Goal: Book appointment/travel/reservation

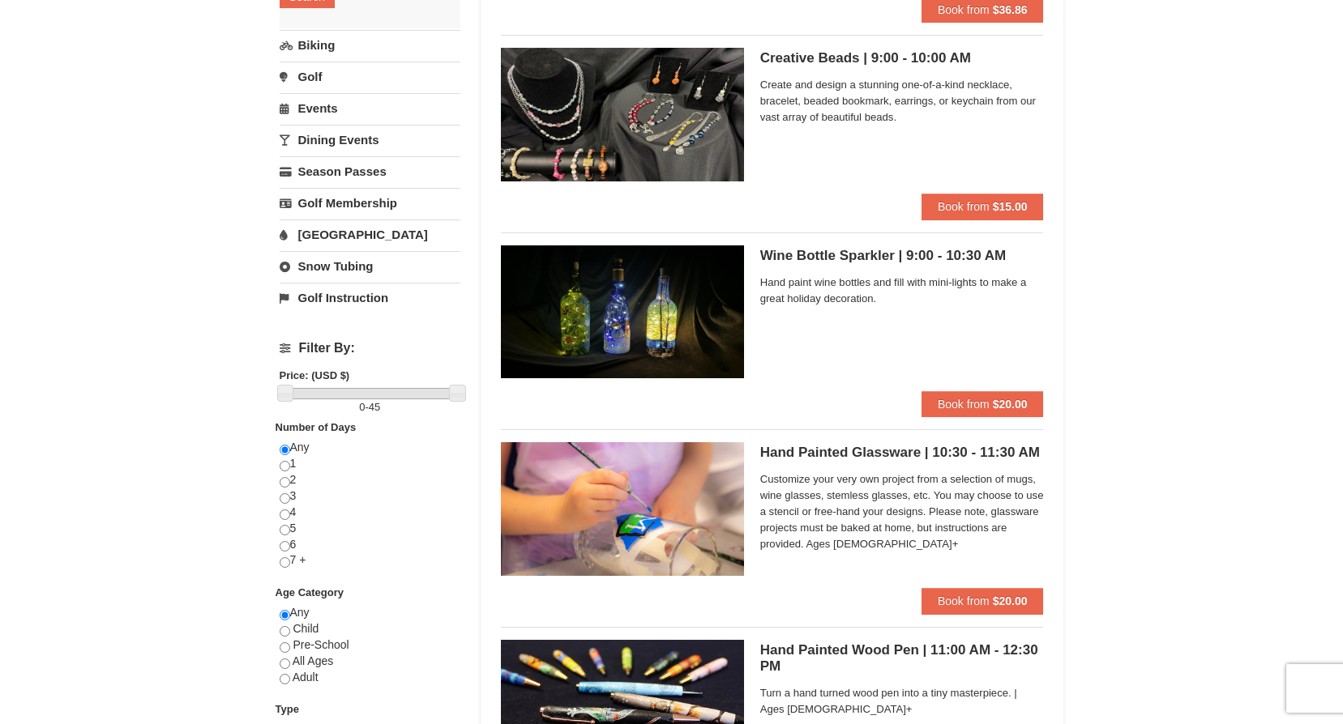
scroll to position [405, 0]
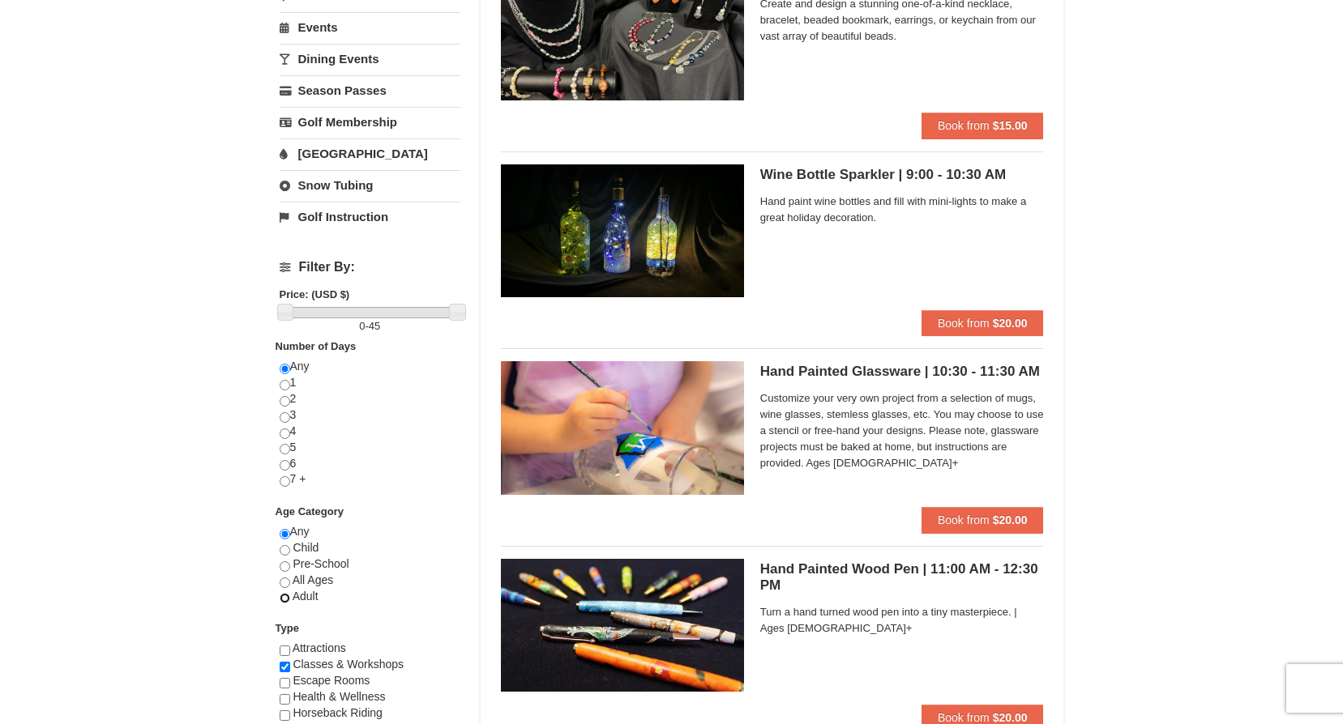
click at [284, 599] on input "radio" at bounding box center [285, 598] width 11 height 11
radio input "true"
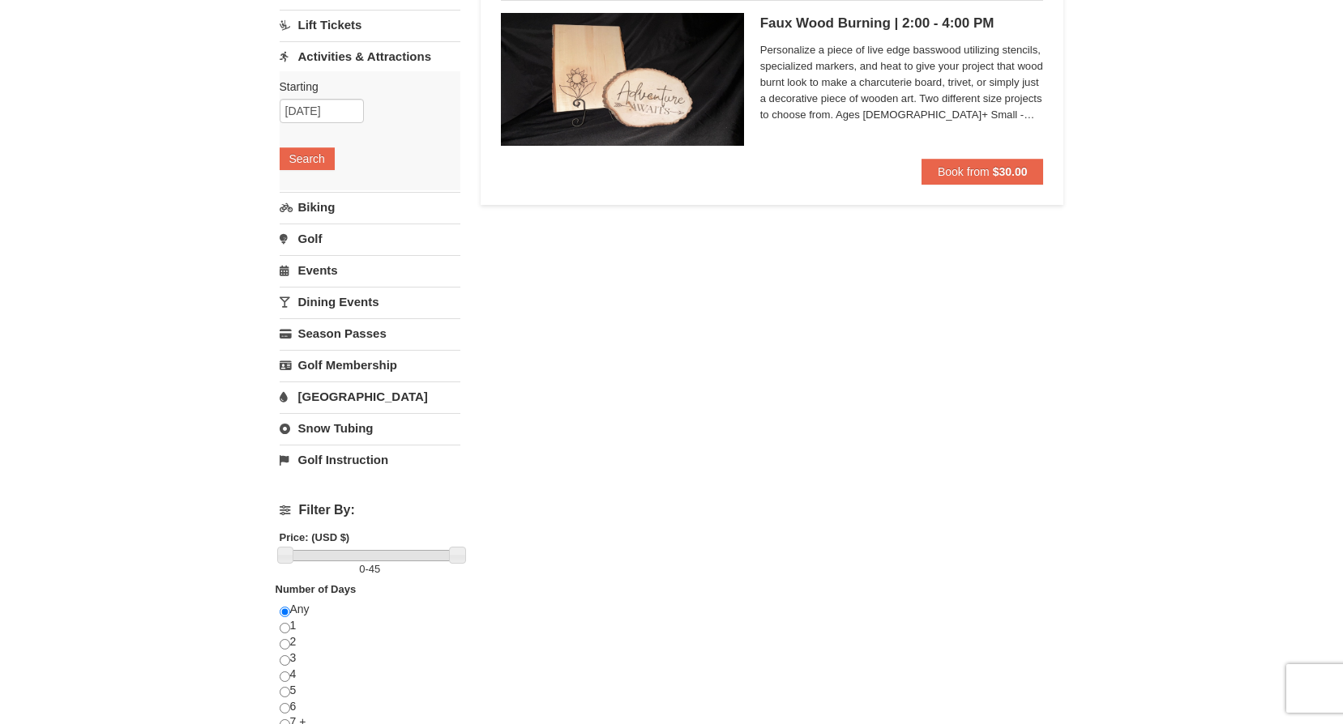
scroll to position [0, 0]
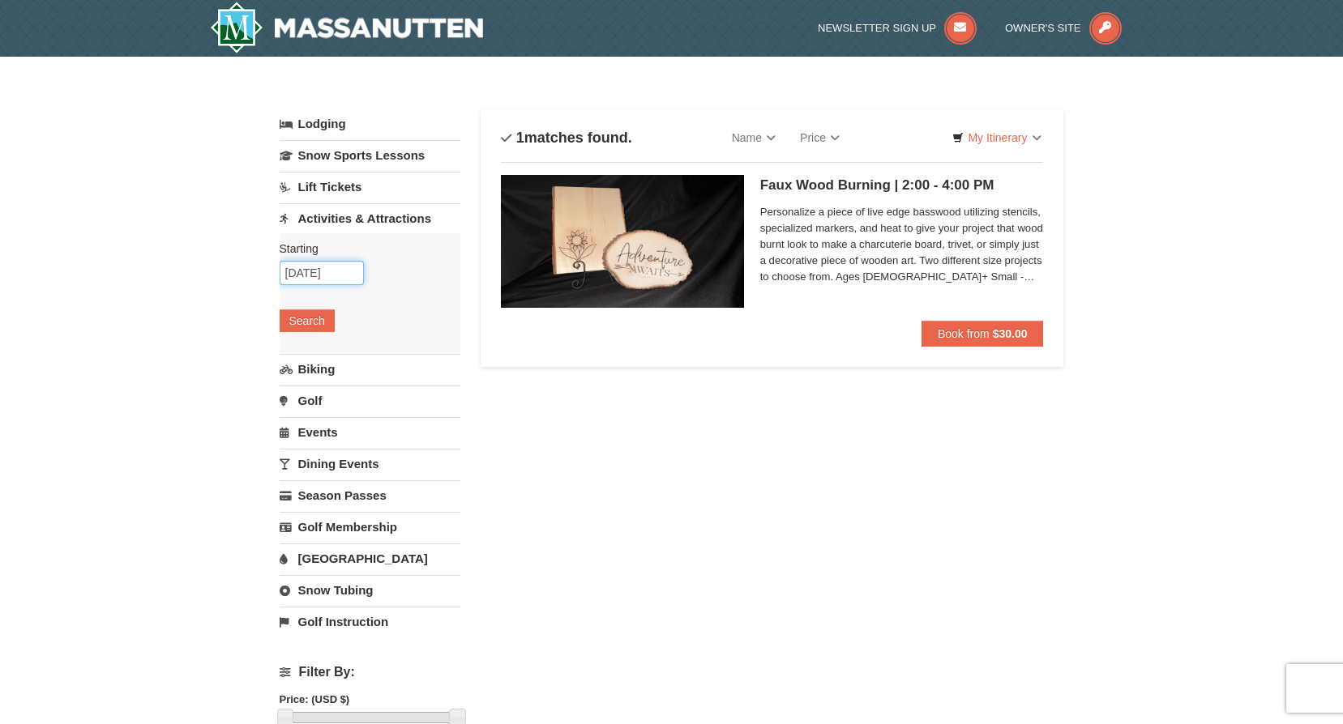
click at [324, 267] on input "10/09/2025" at bounding box center [322, 273] width 84 height 24
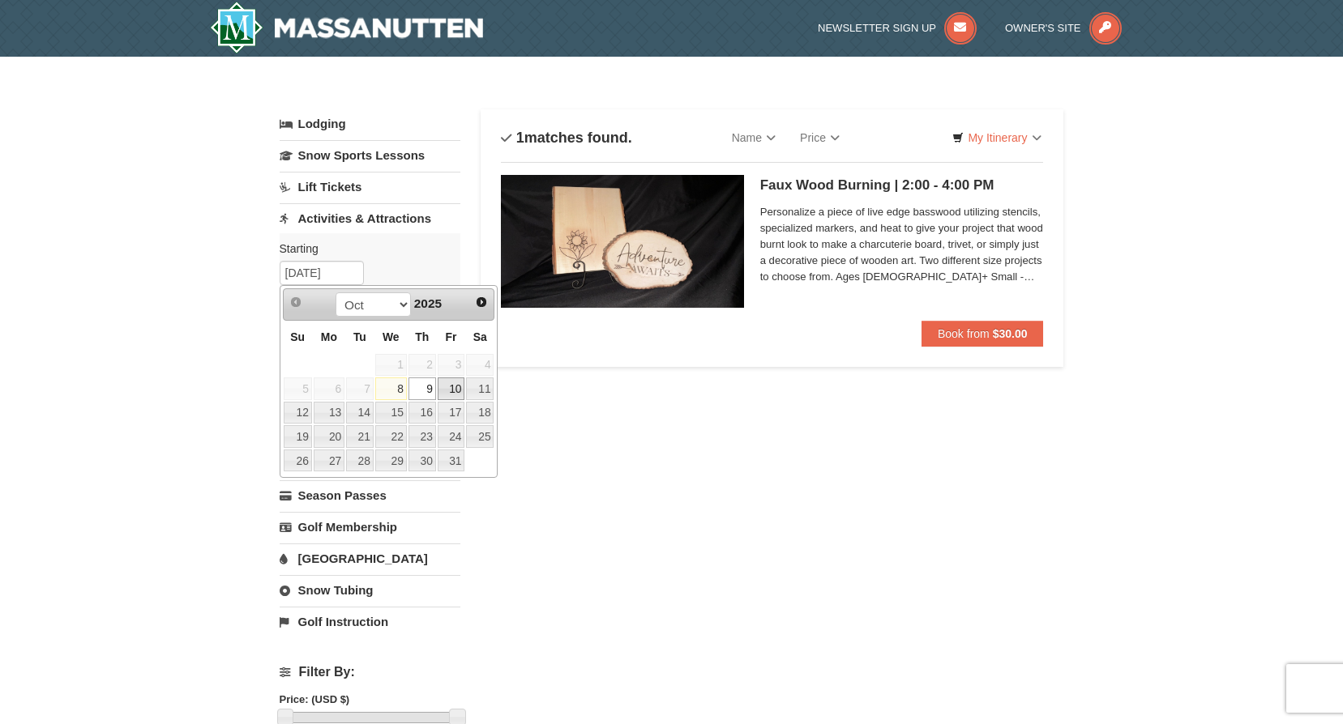
click at [442, 388] on link "10" at bounding box center [452, 389] width 28 height 23
type input "10/10/2025"
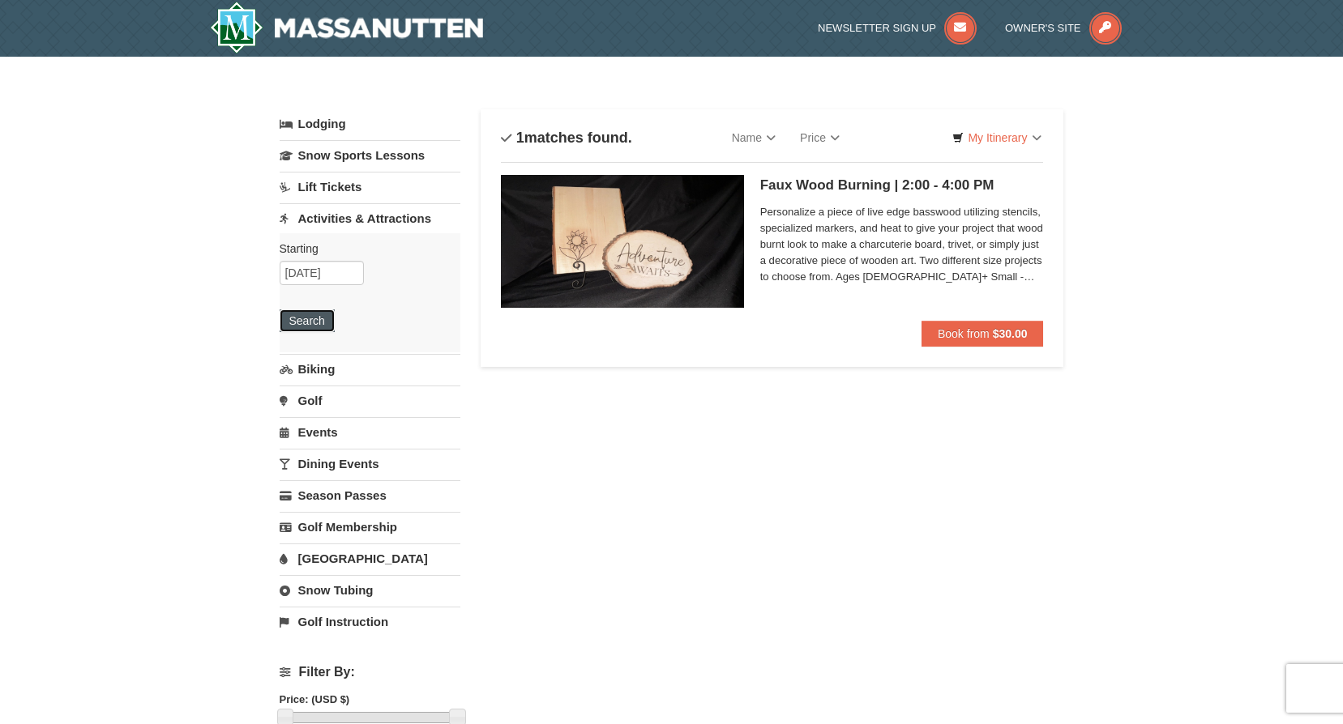
click at [315, 325] on button "Search" at bounding box center [307, 320] width 55 height 23
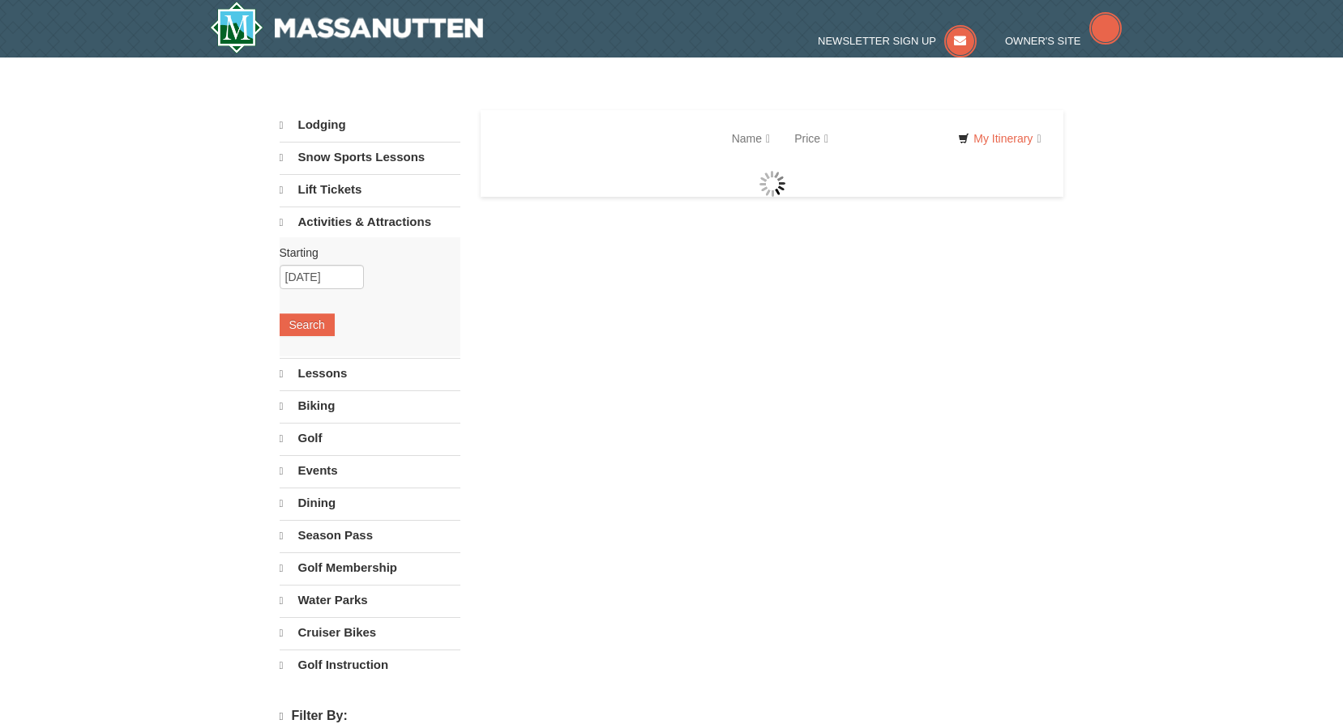
select select "10"
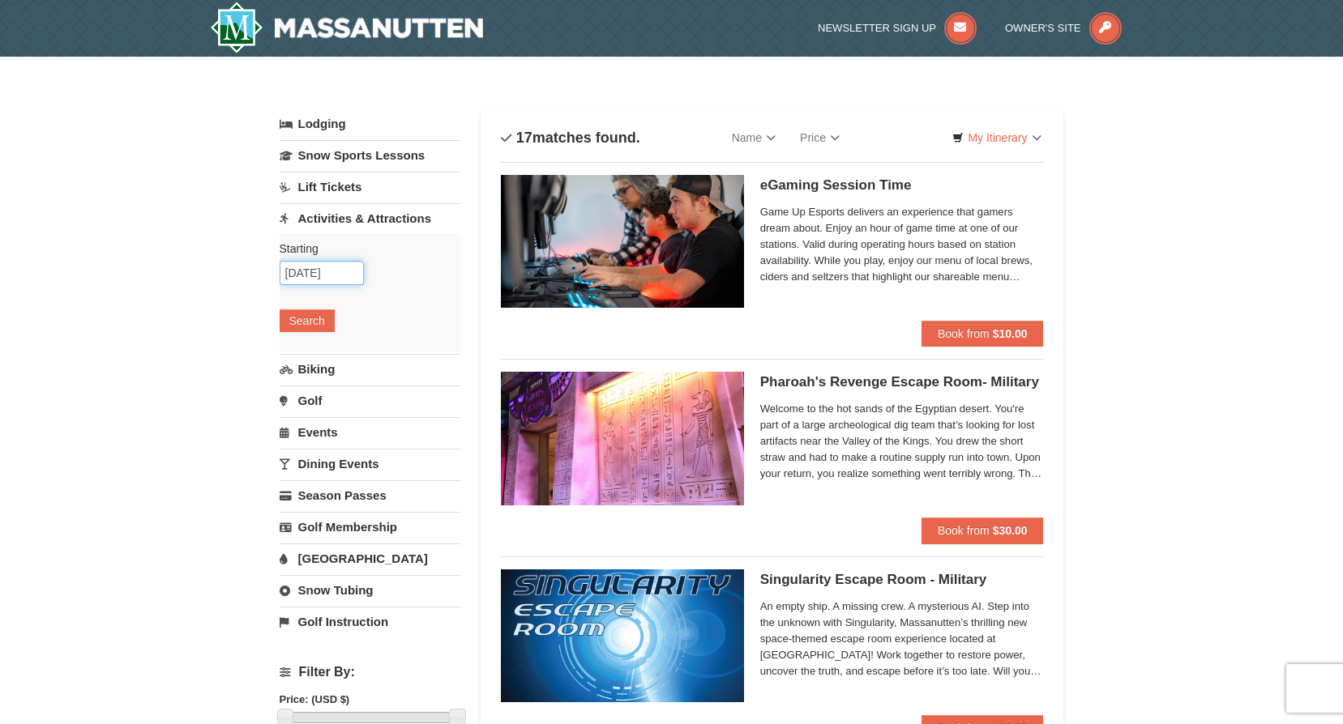
click at [336, 276] on input "10/10/2025" at bounding box center [322, 273] width 84 height 24
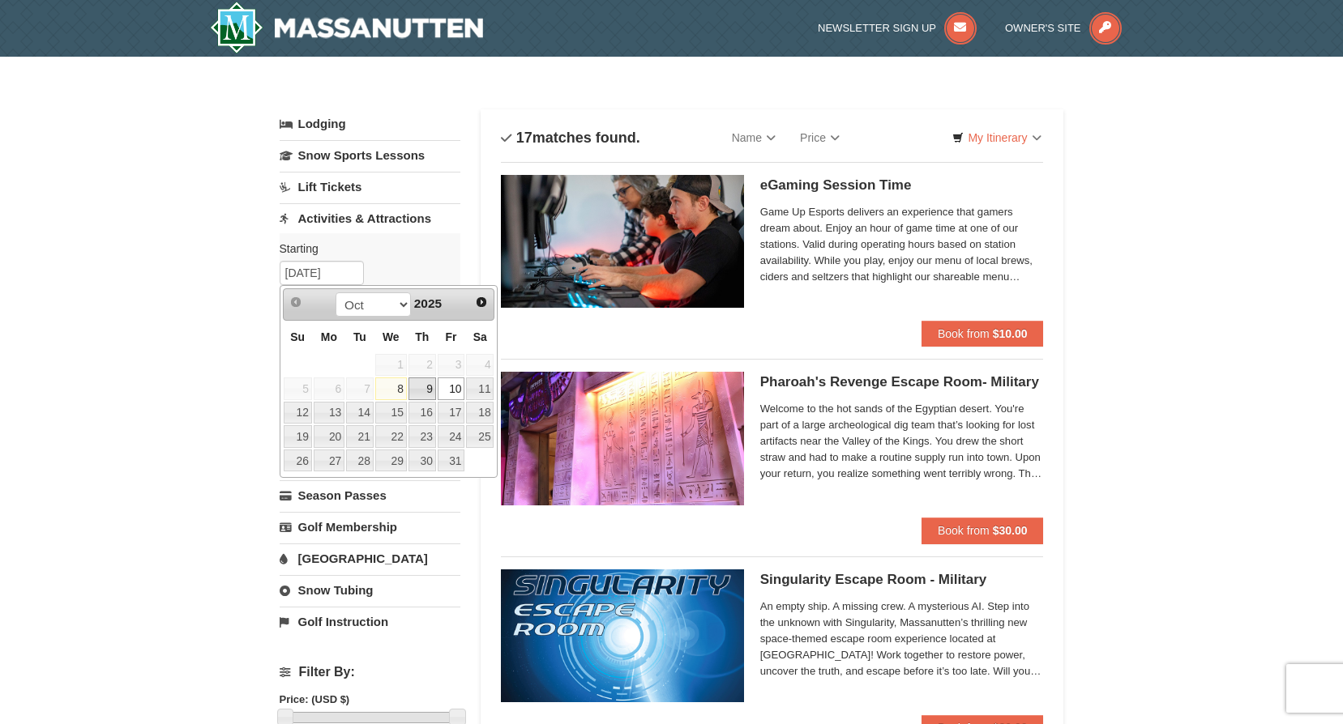
click at [435, 393] on link "9" at bounding box center [422, 389] width 28 height 23
type input "10/09/2025"
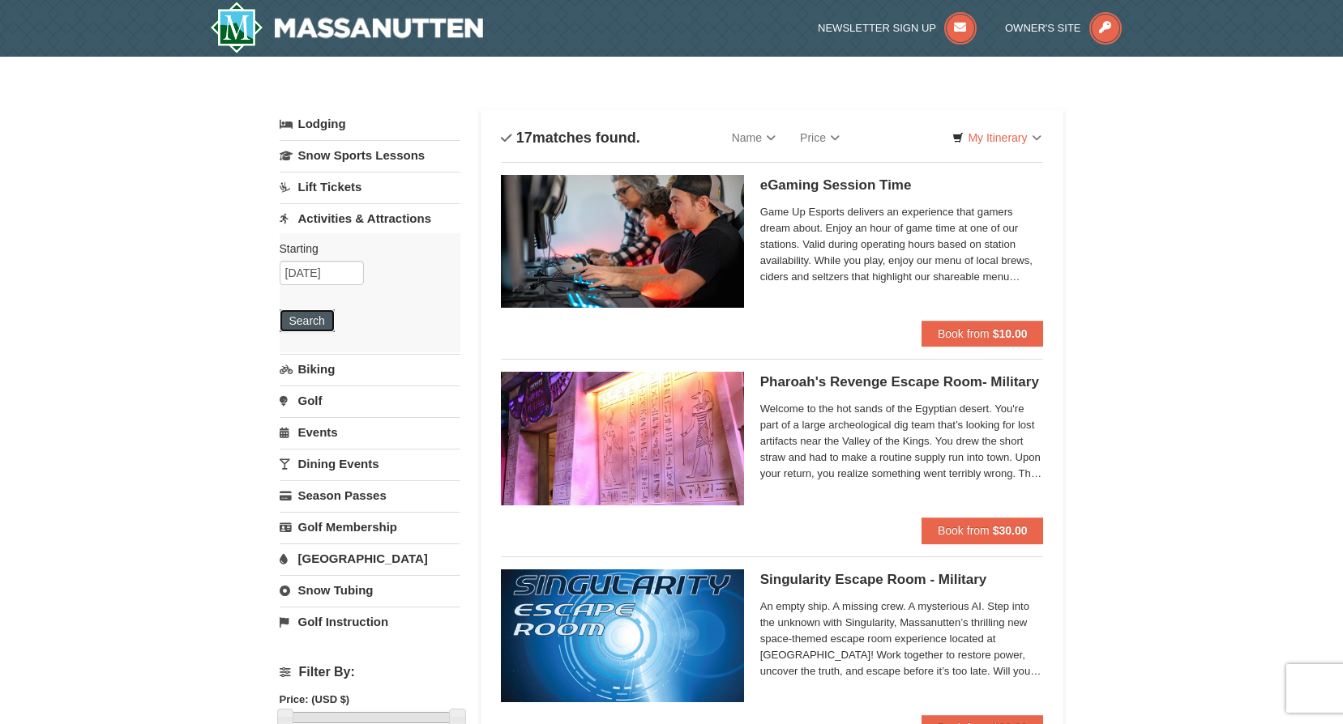
click at [322, 327] on button "Search" at bounding box center [307, 320] width 55 height 23
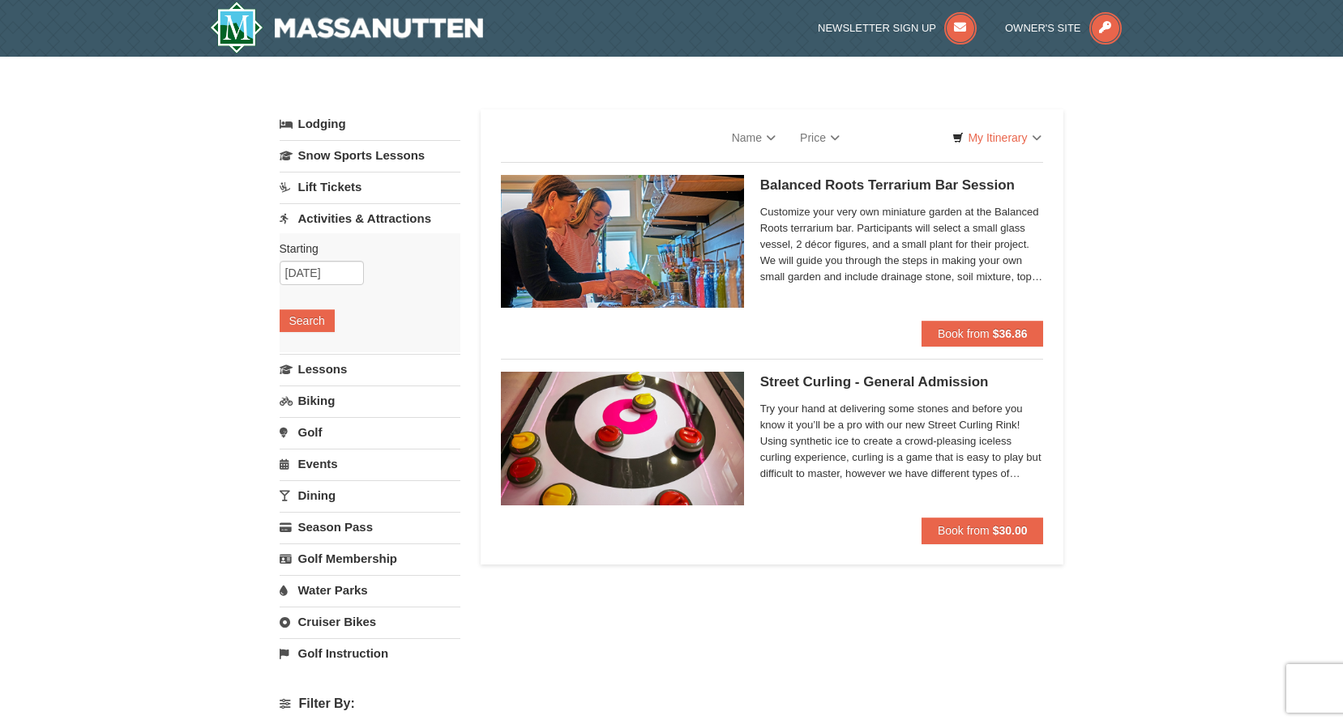
select select "10"
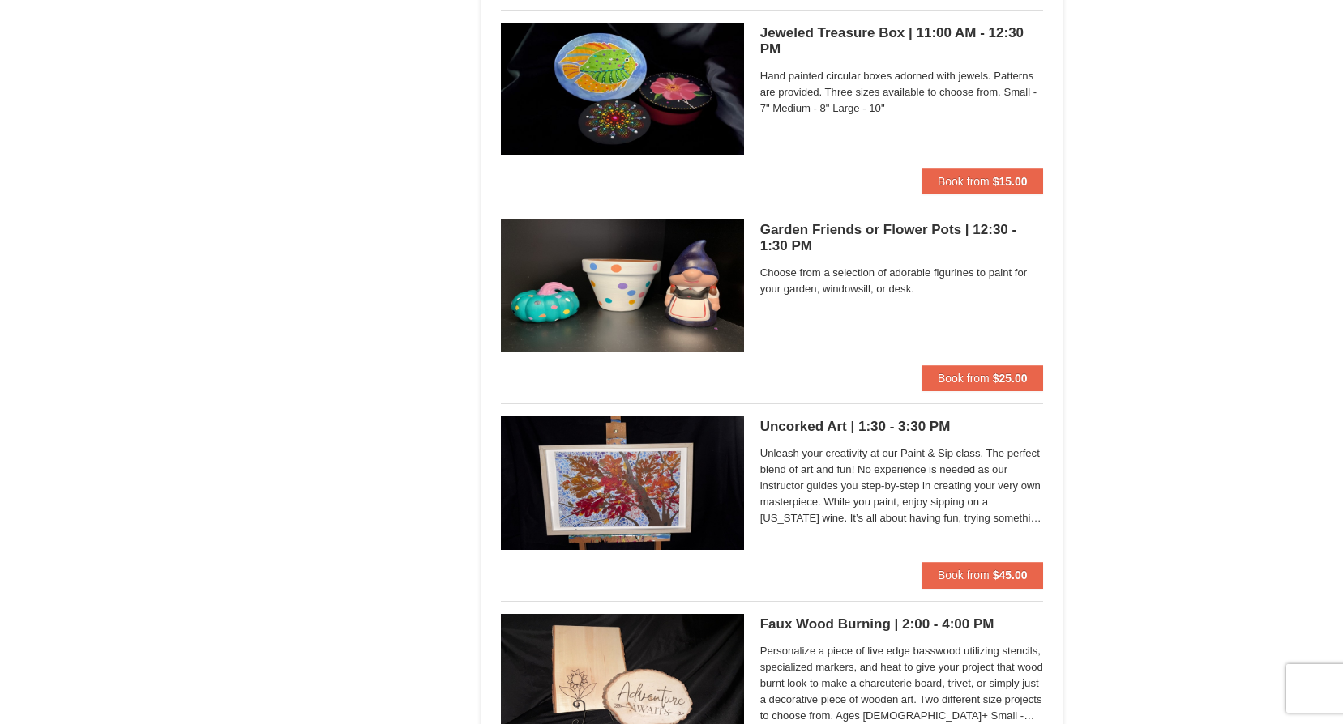
scroll to position [4375, 0]
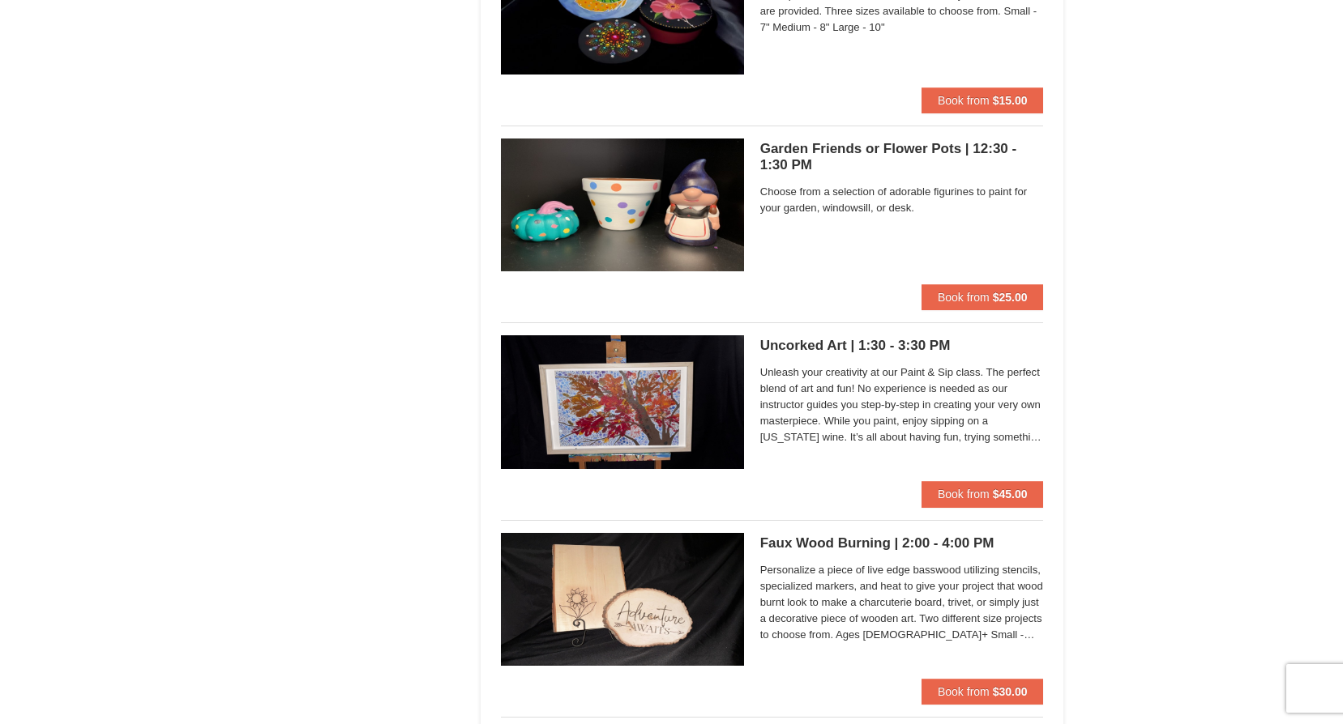
click at [837, 391] on span "Unleash your creativity at our Paint & Sip class. The perfect blend of art and …" at bounding box center [902, 405] width 284 height 81
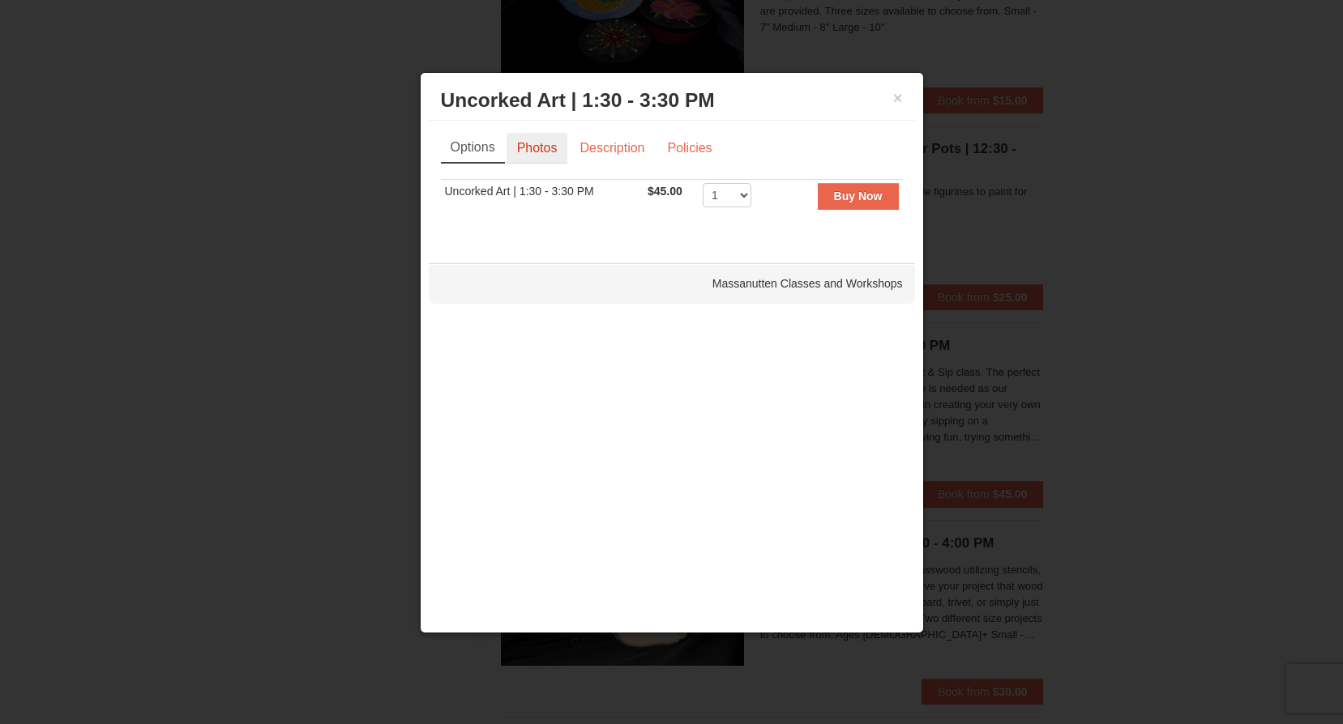
click at [536, 140] on link "Photos" at bounding box center [537, 148] width 62 height 31
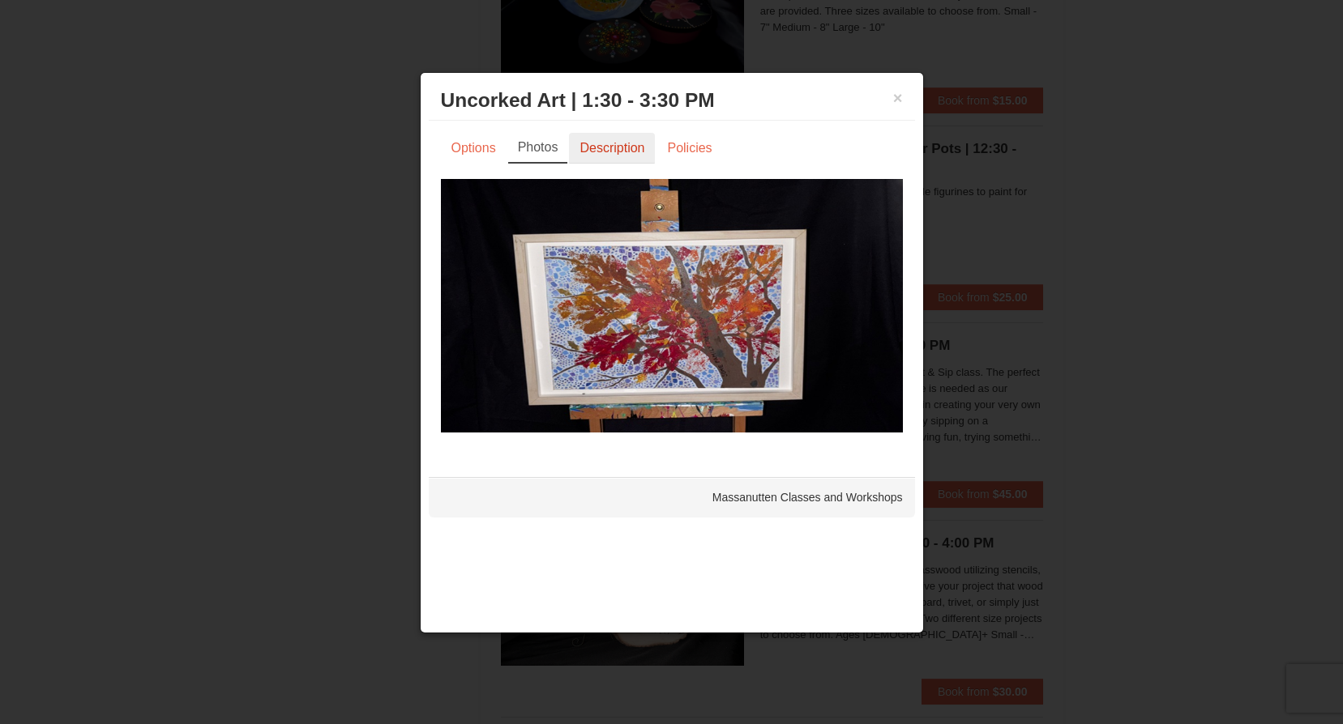
click at [622, 157] on link "Description" at bounding box center [612, 148] width 86 height 31
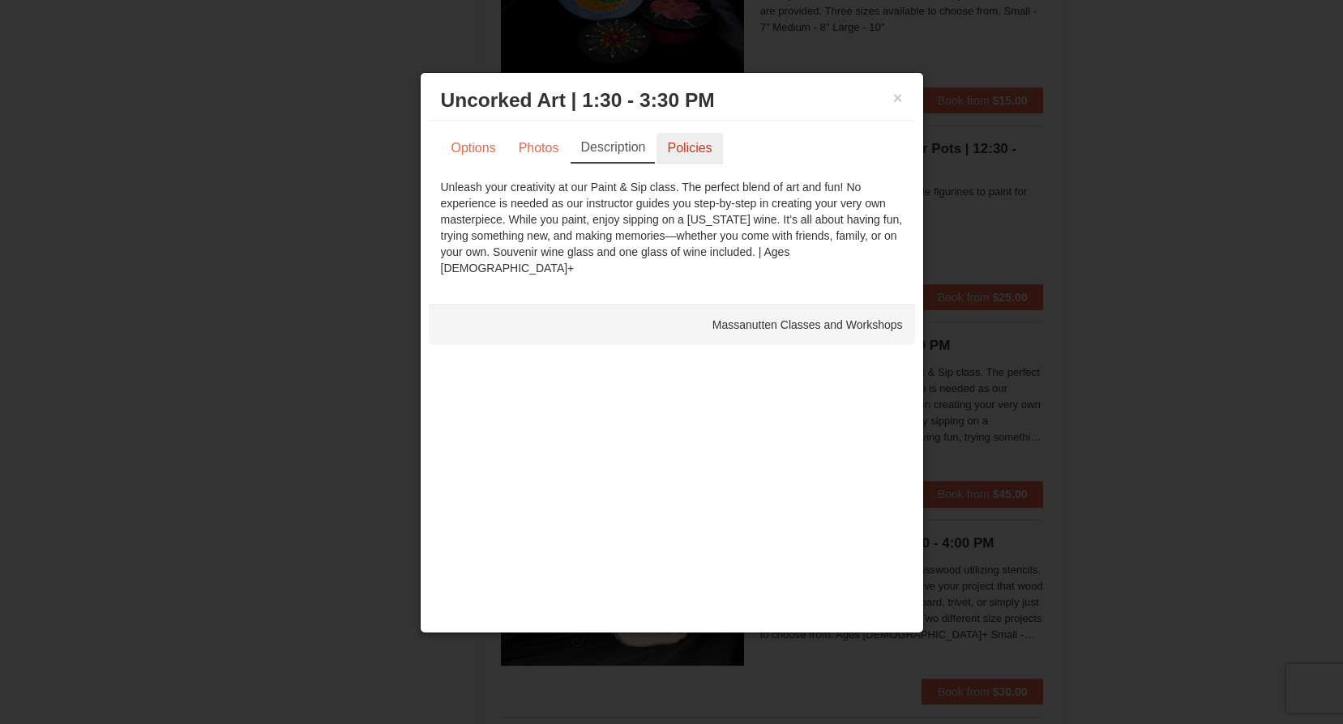
click at [696, 149] on link "Policies" at bounding box center [689, 148] width 66 height 31
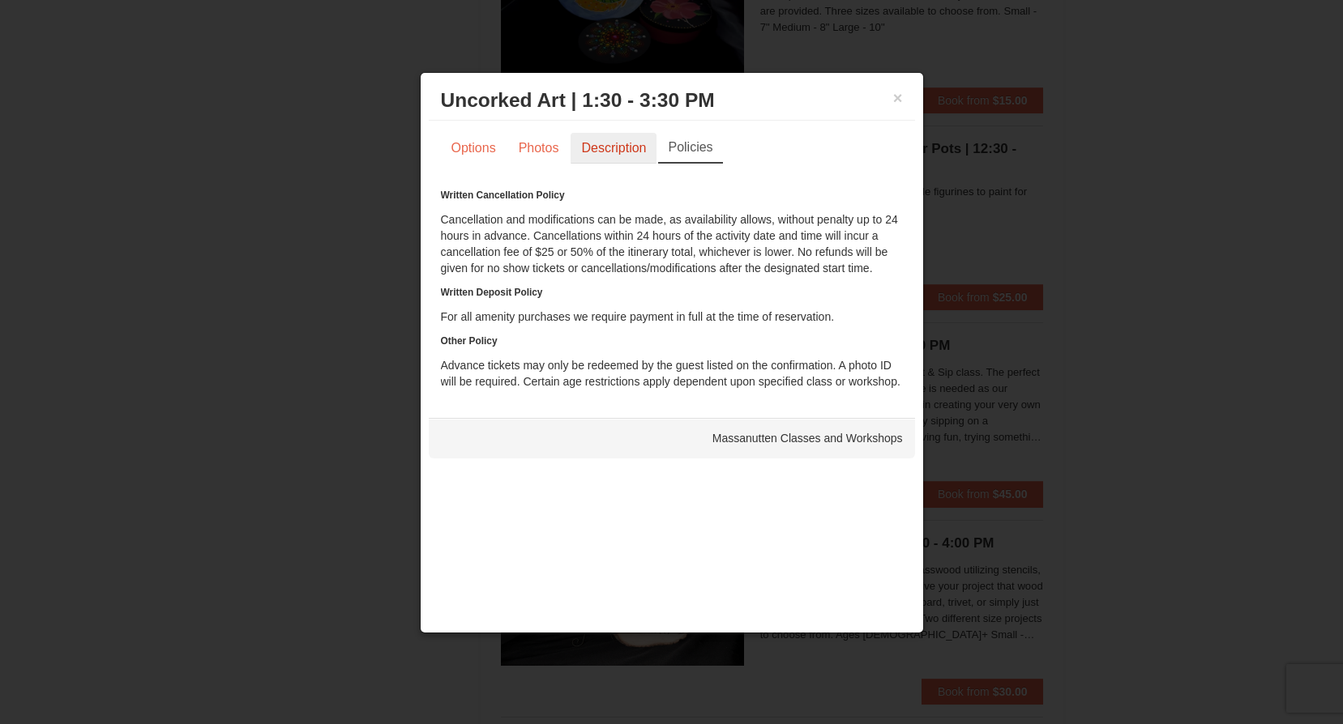
click at [633, 154] on link "Description" at bounding box center [613, 148] width 86 height 31
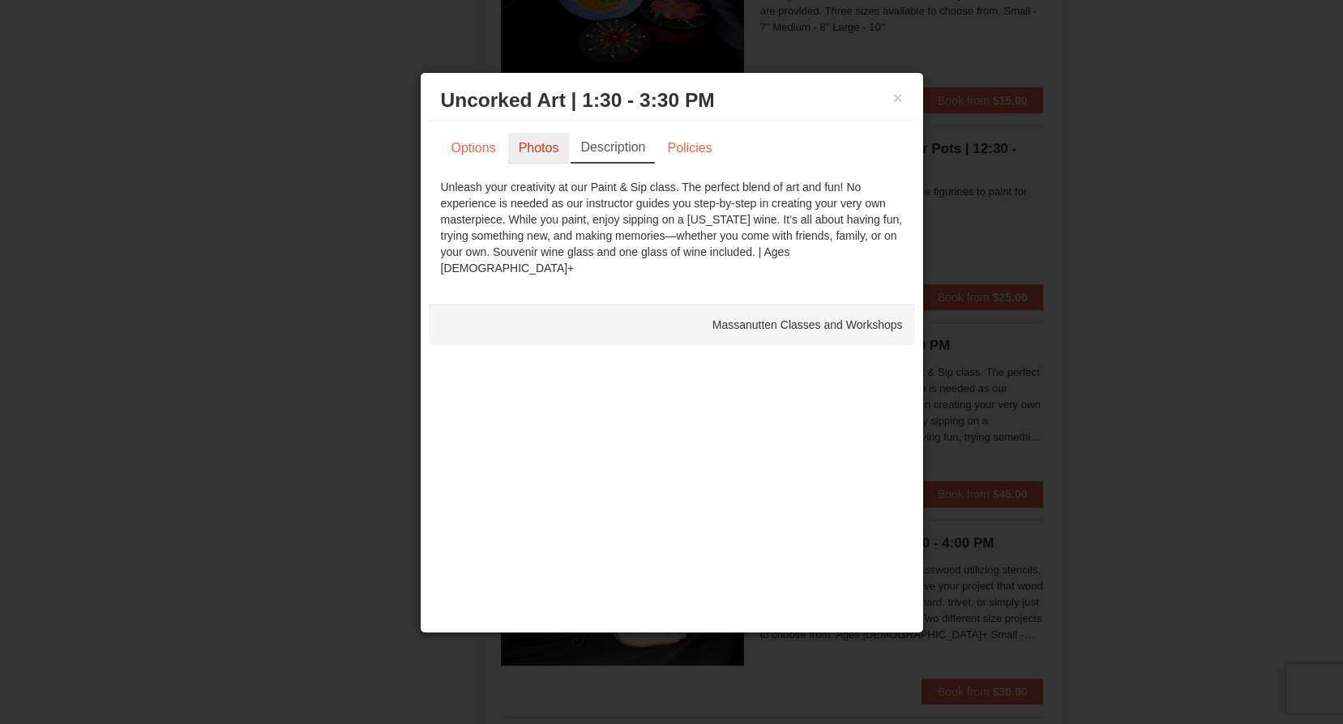
click at [546, 150] on link "Photos" at bounding box center [539, 148] width 62 height 31
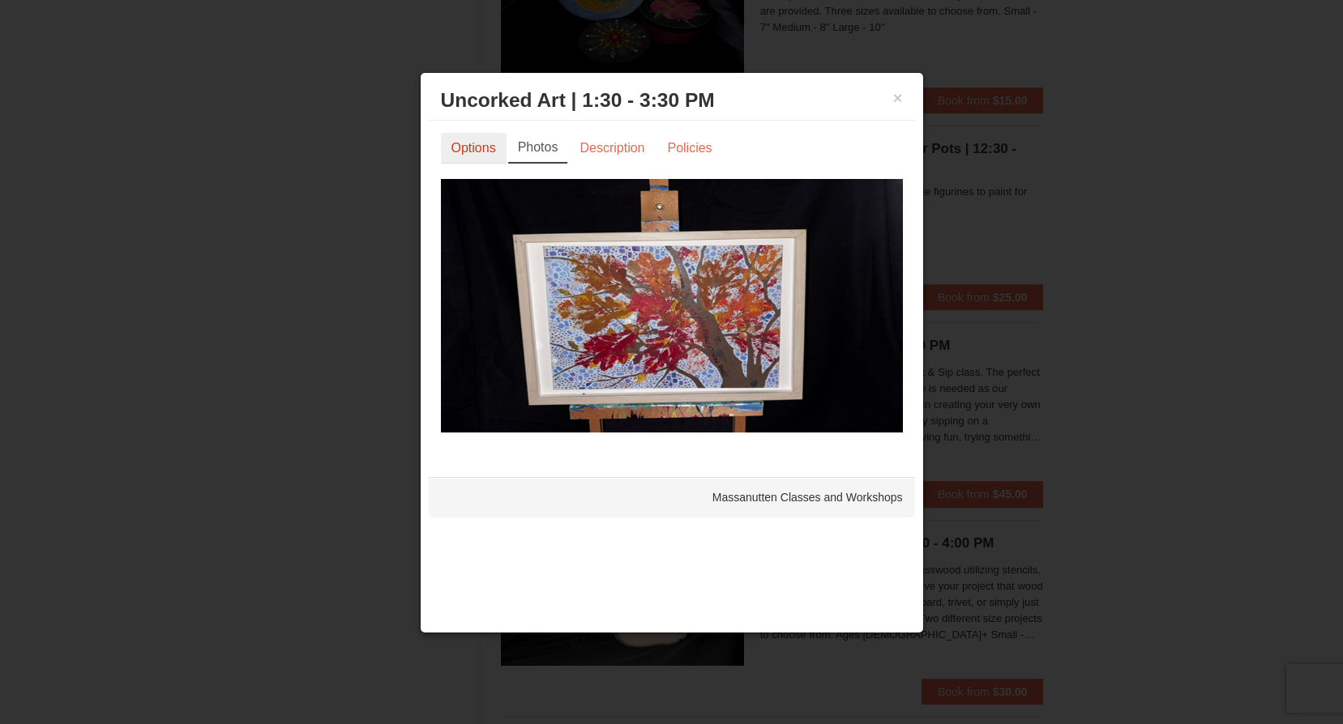
click at [484, 150] on link "Options" at bounding box center [474, 148] width 66 height 31
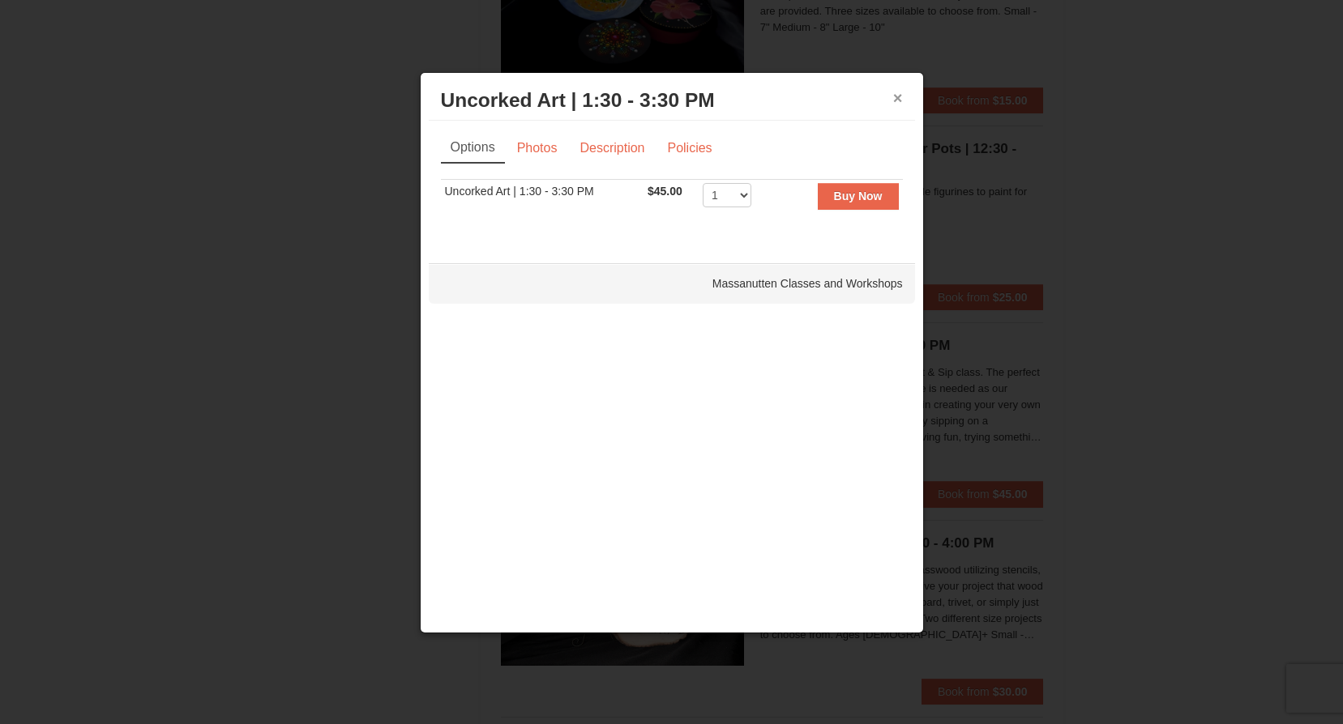
click at [902, 96] on button "×" at bounding box center [898, 98] width 10 height 16
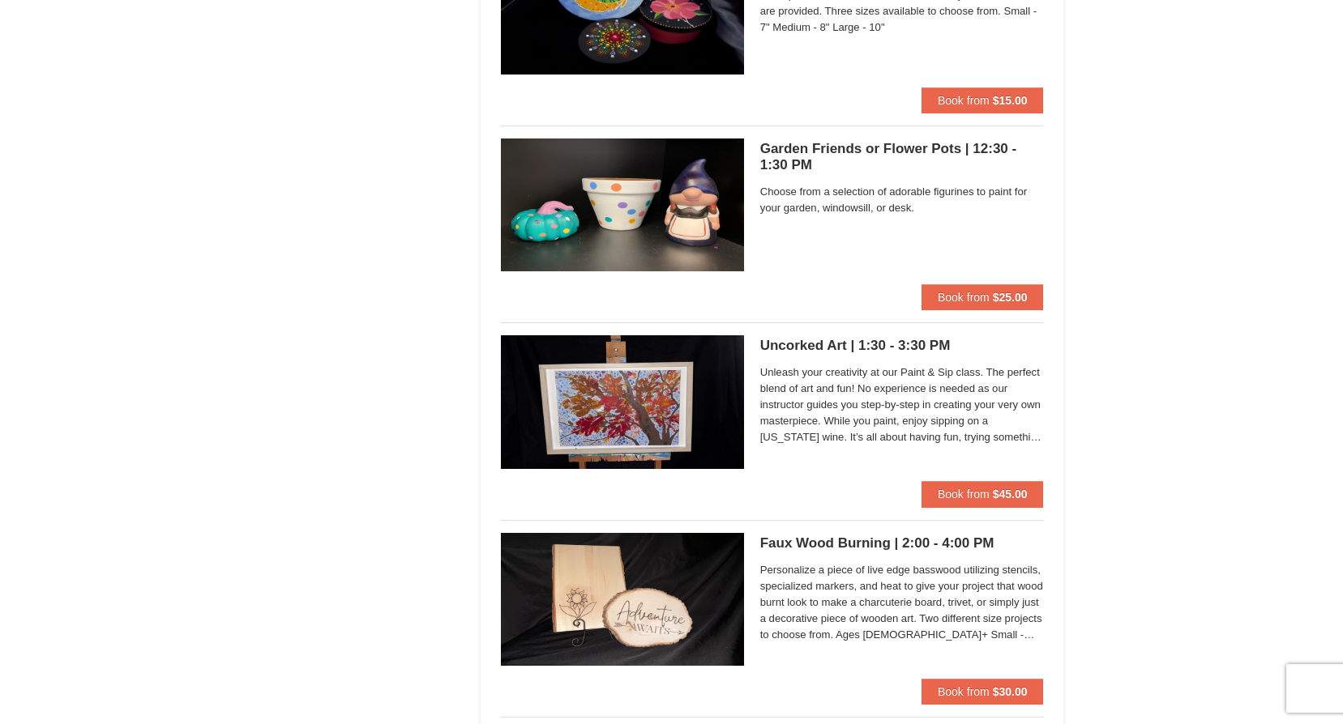
scroll to position [4294, 0]
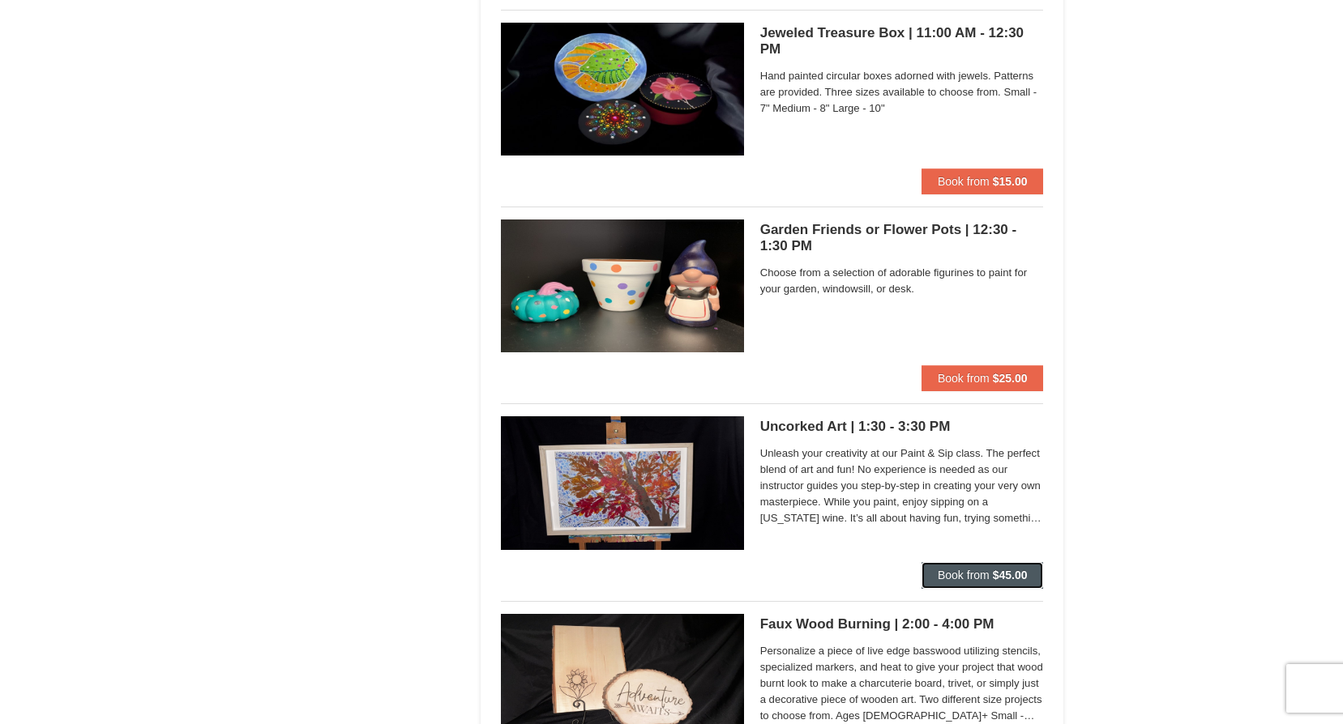
click at [1002, 574] on strong "$45.00" at bounding box center [1009, 575] width 35 height 13
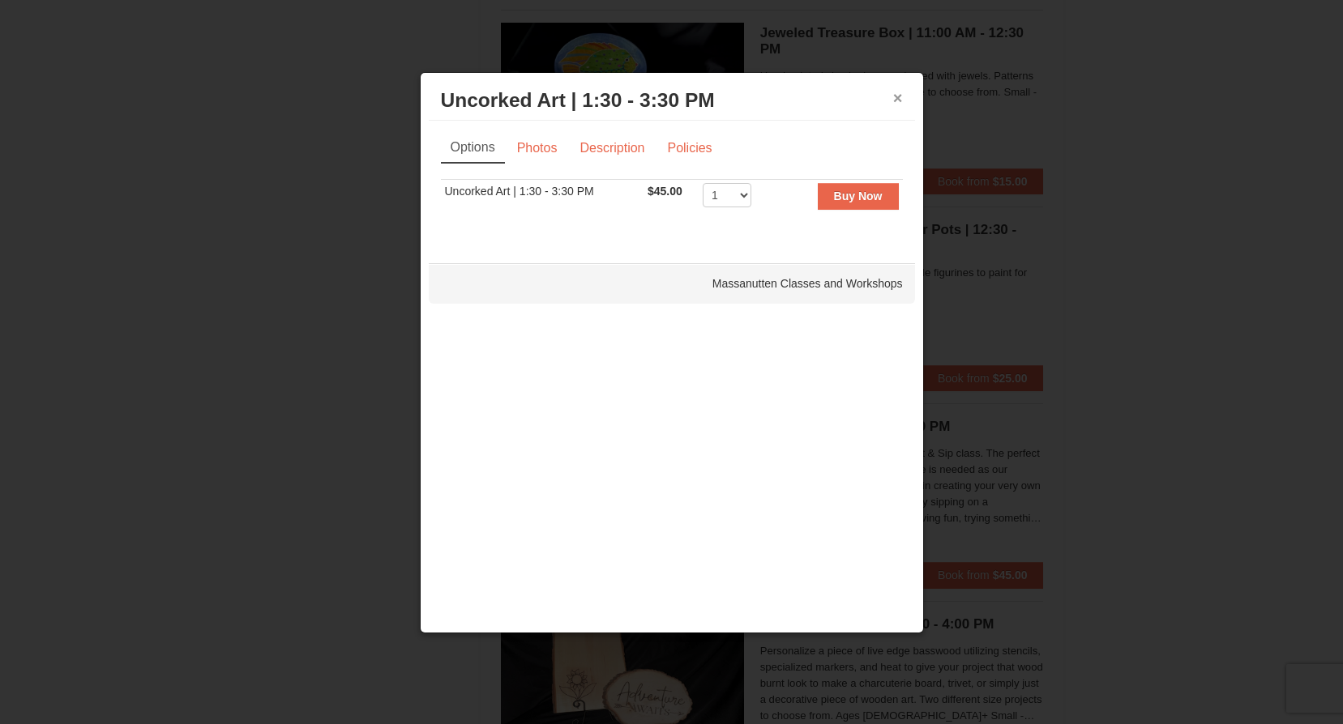
click at [901, 92] on button "×" at bounding box center [898, 98] width 10 height 16
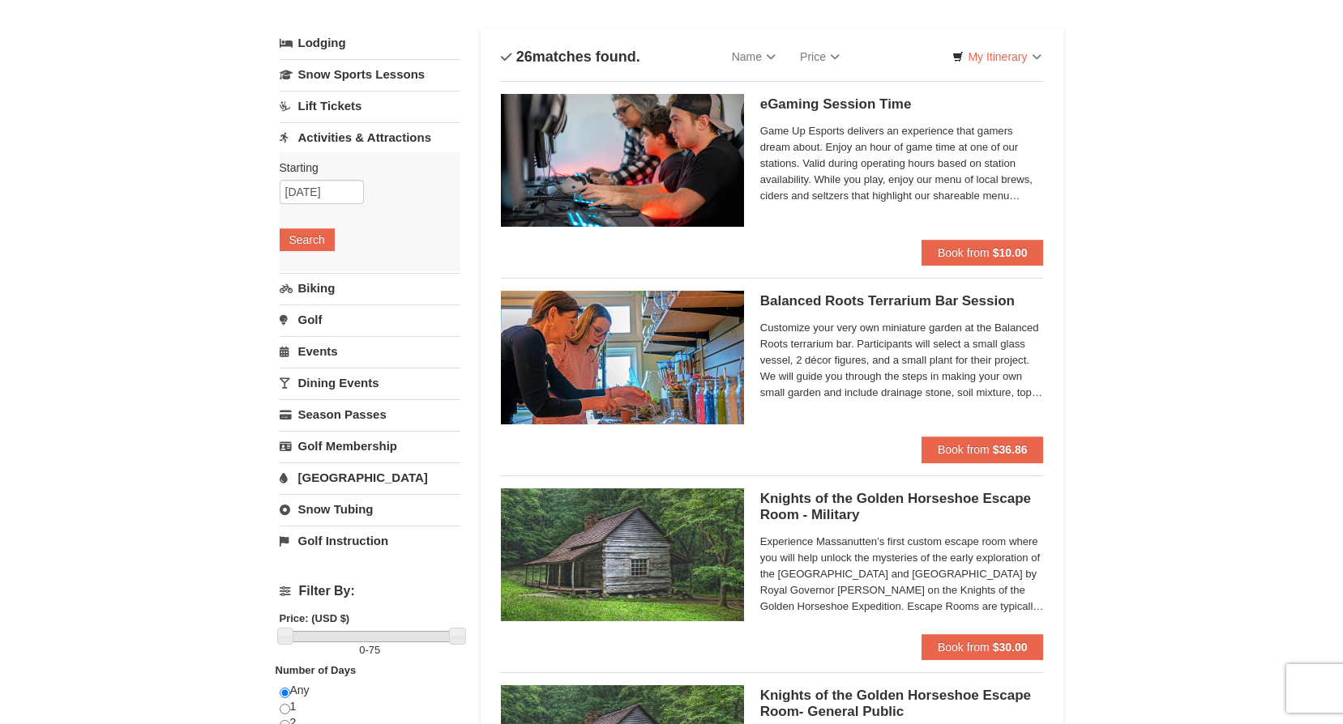
scroll to position [0, 0]
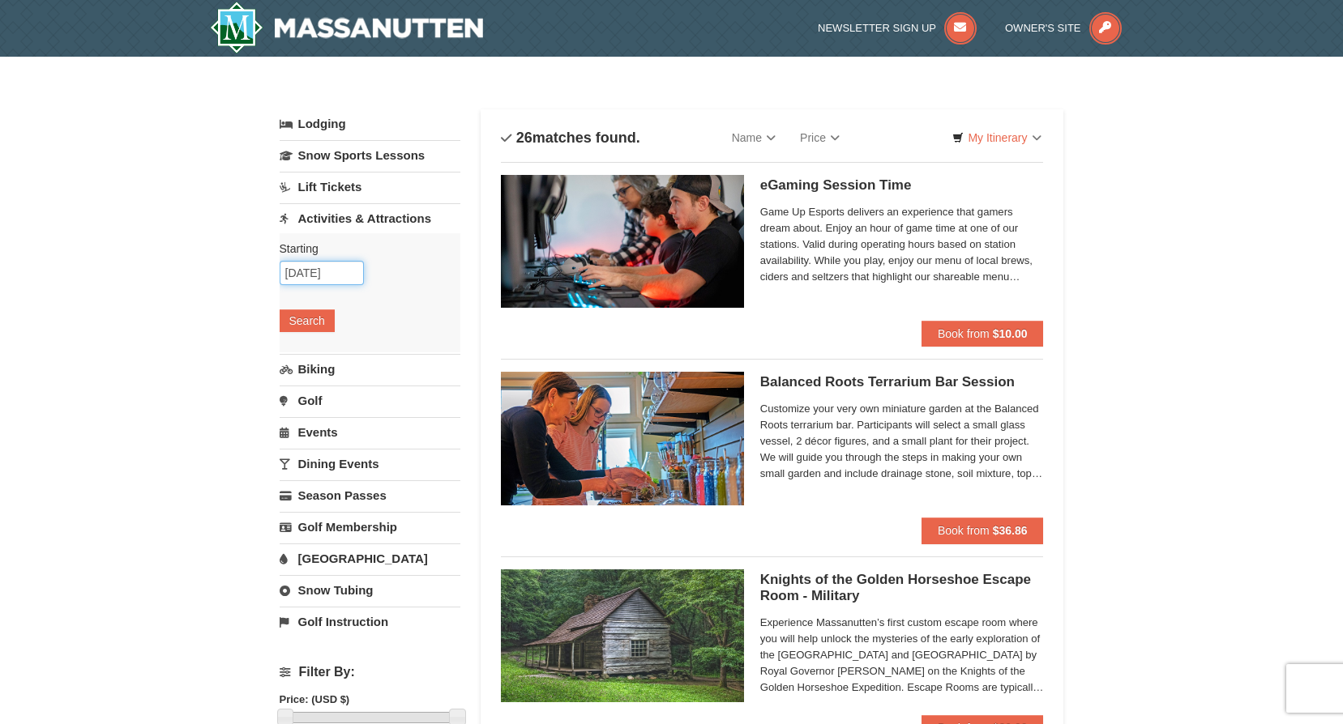
click at [354, 274] on input "10/09/2025" at bounding box center [322, 273] width 84 height 24
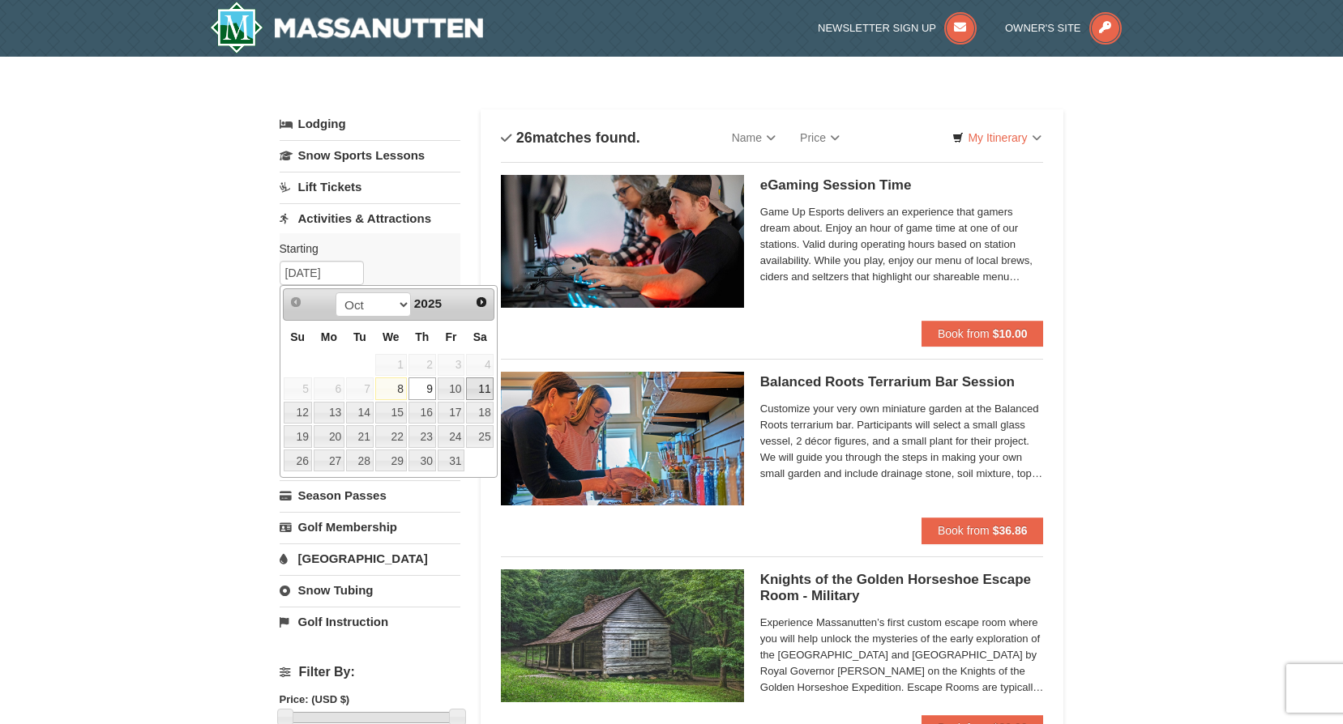
click at [481, 382] on link "11" at bounding box center [480, 389] width 28 height 23
type input "[DATE]"
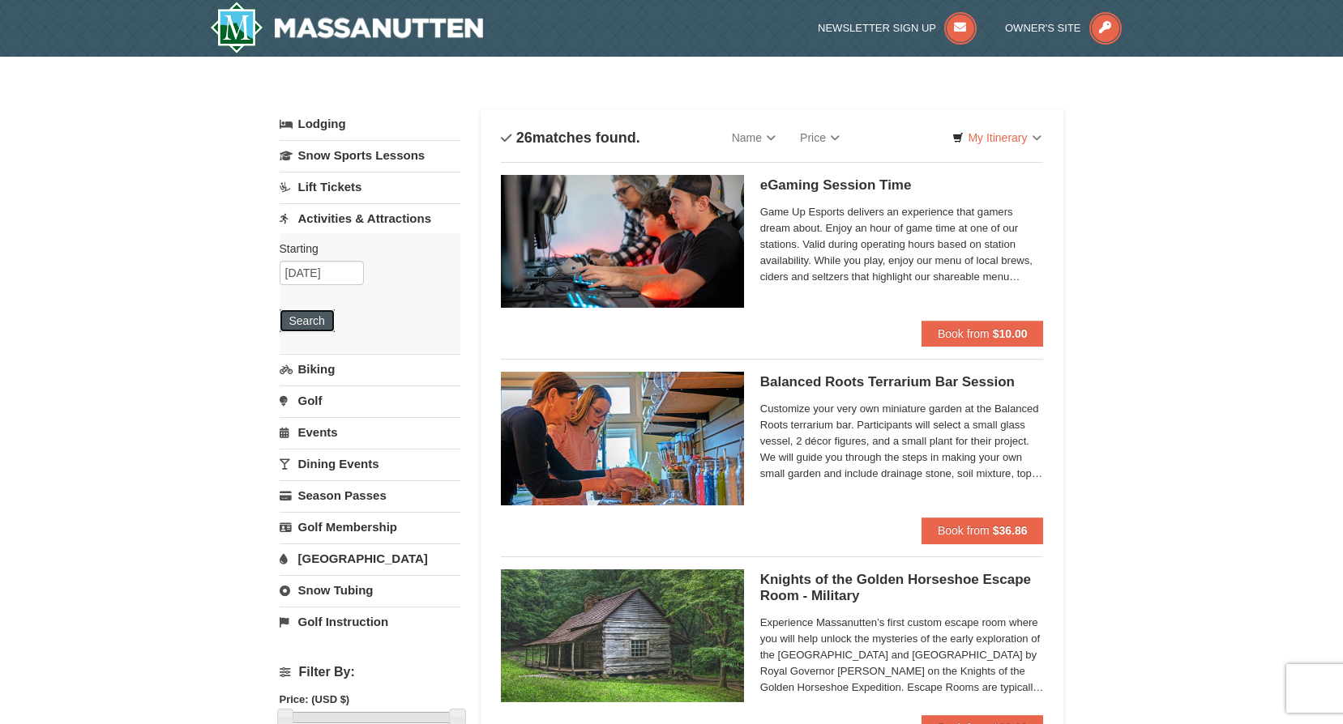
click at [318, 323] on button "Search" at bounding box center [307, 320] width 55 height 23
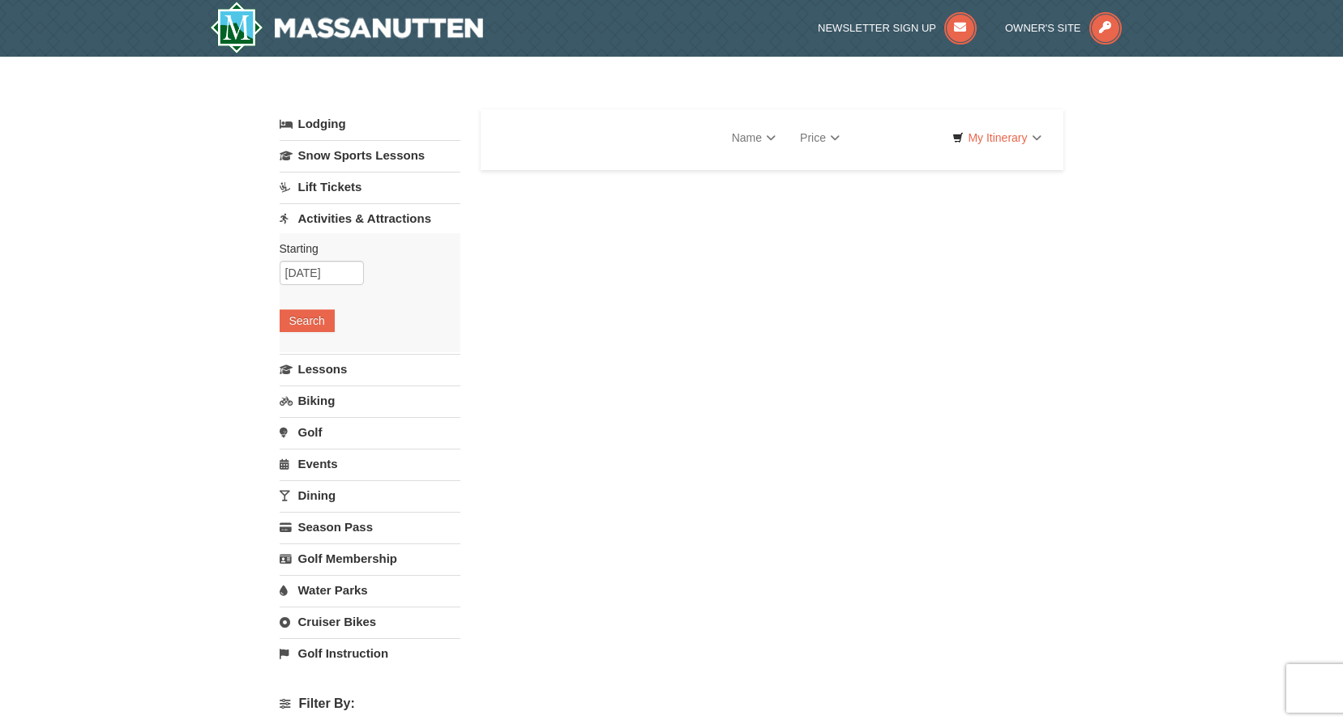
select select "10"
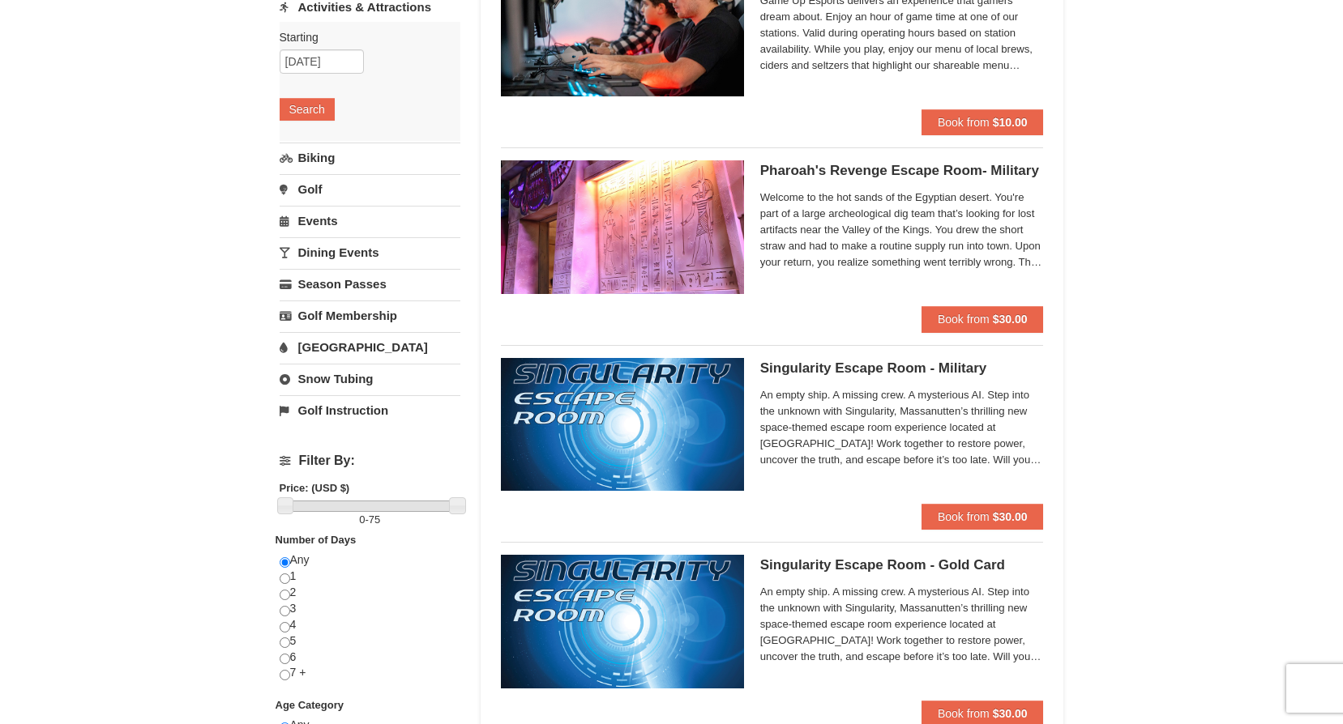
scroll to position [49, 0]
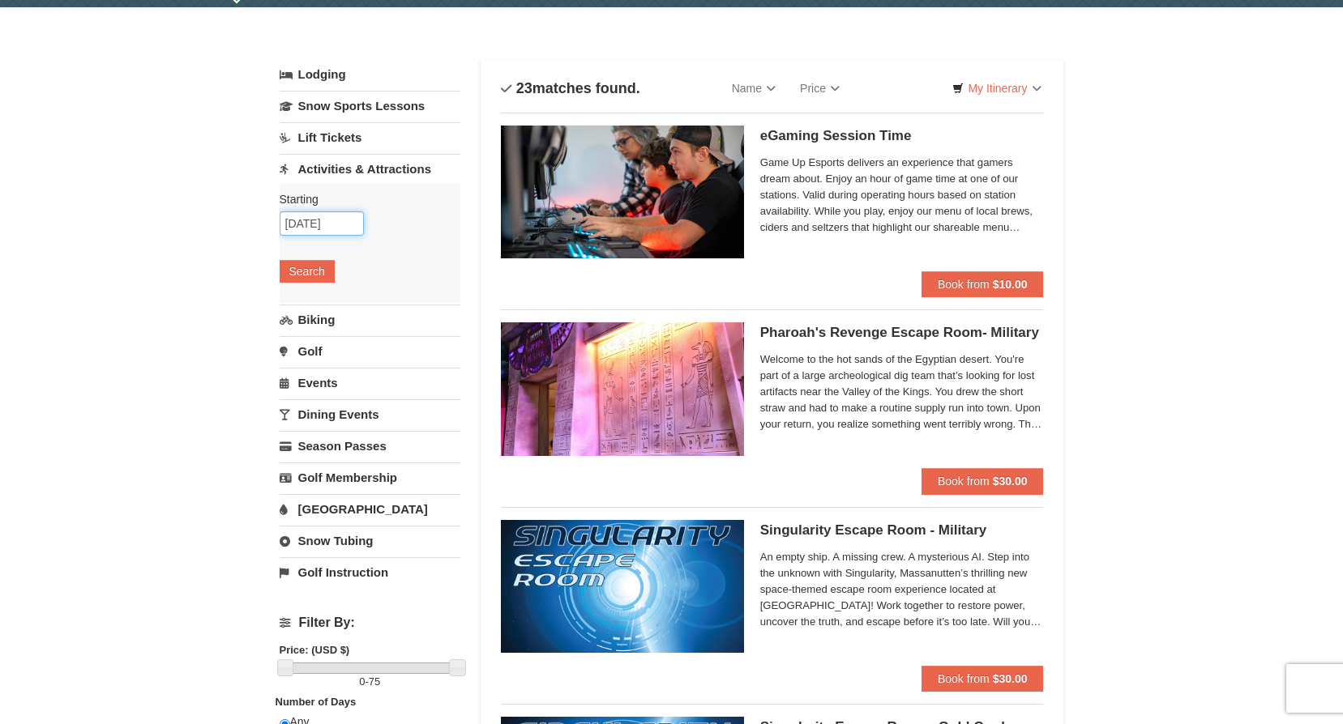
click at [309, 222] on input "10/11/2025" at bounding box center [322, 223] width 84 height 24
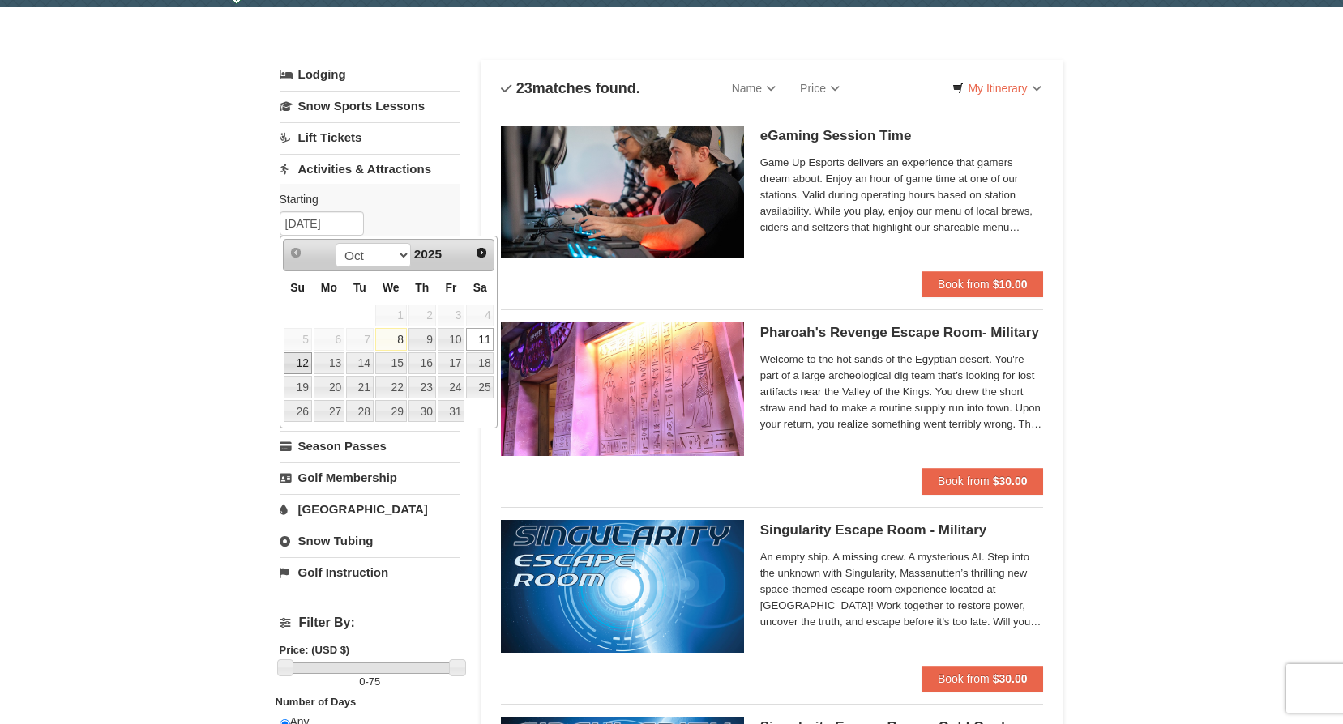
click at [292, 371] on link "12" at bounding box center [298, 363] width 28 height 23
type input "[DATE]"
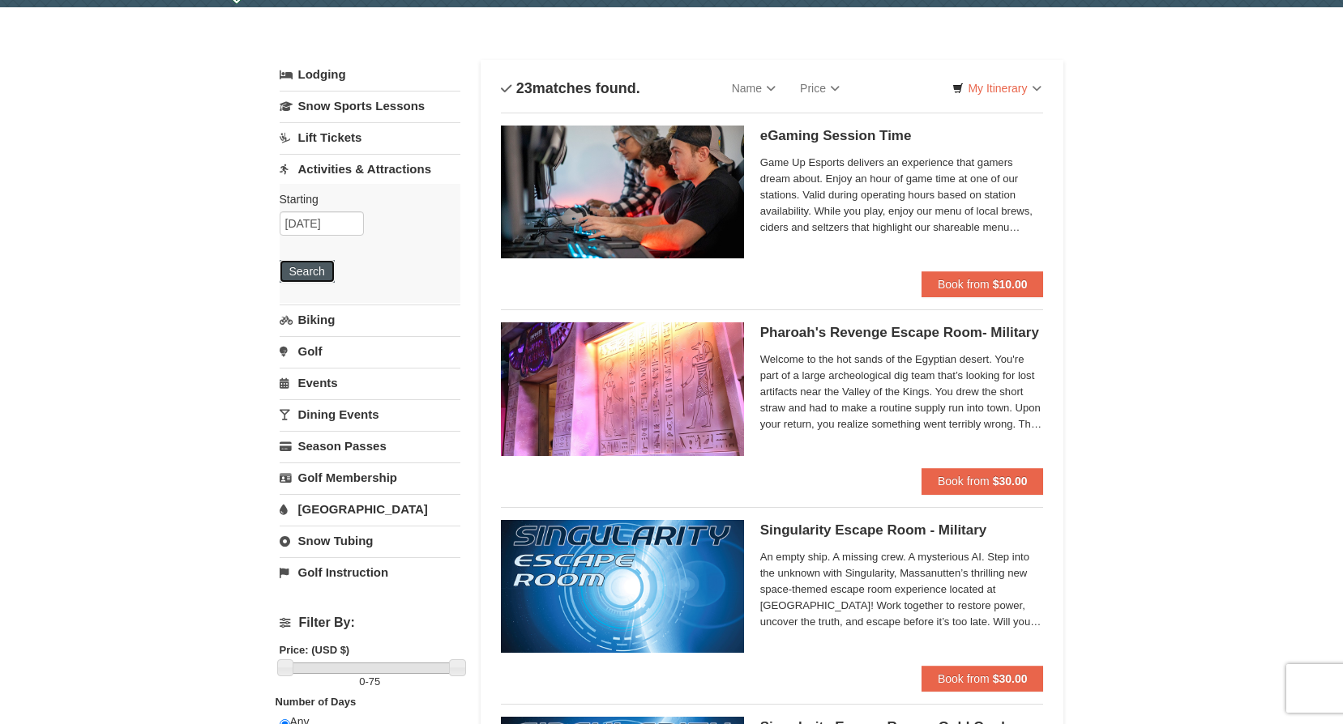
click at [305, 271] on button "Search" at bounding box center [307, 271] width 55 height 23
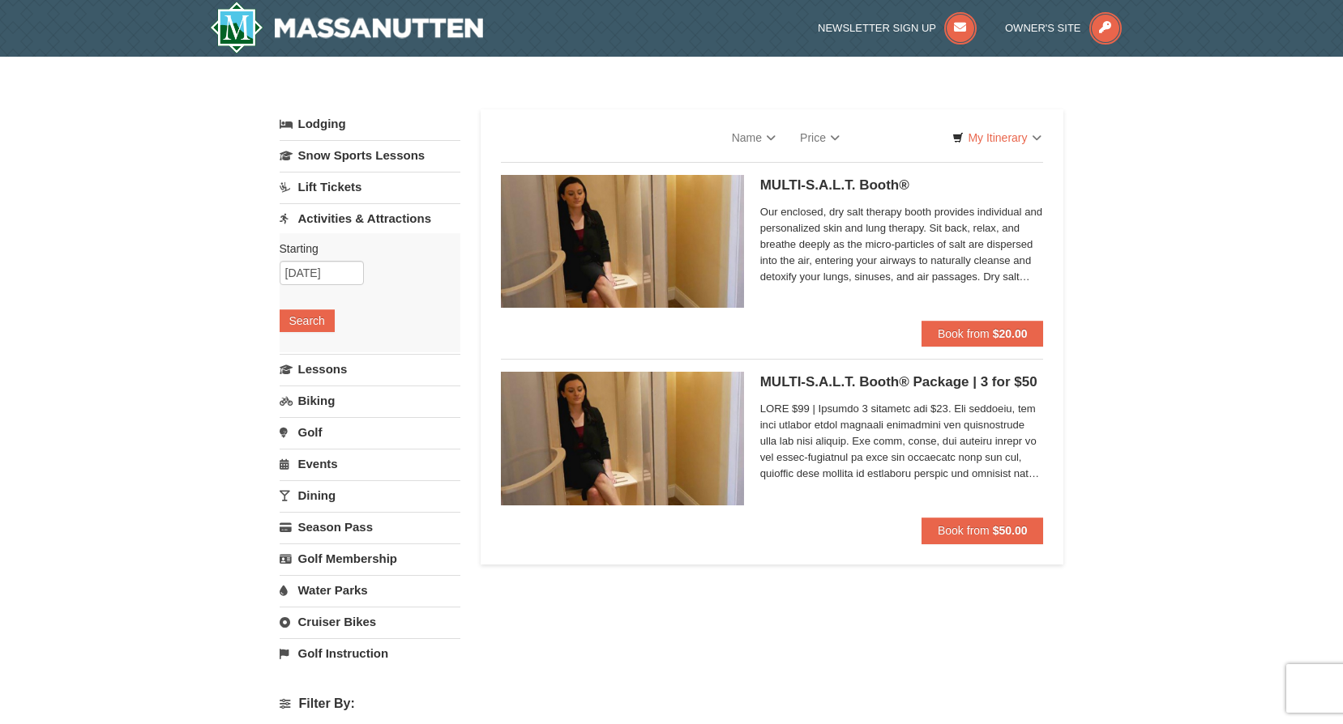
select select "10"
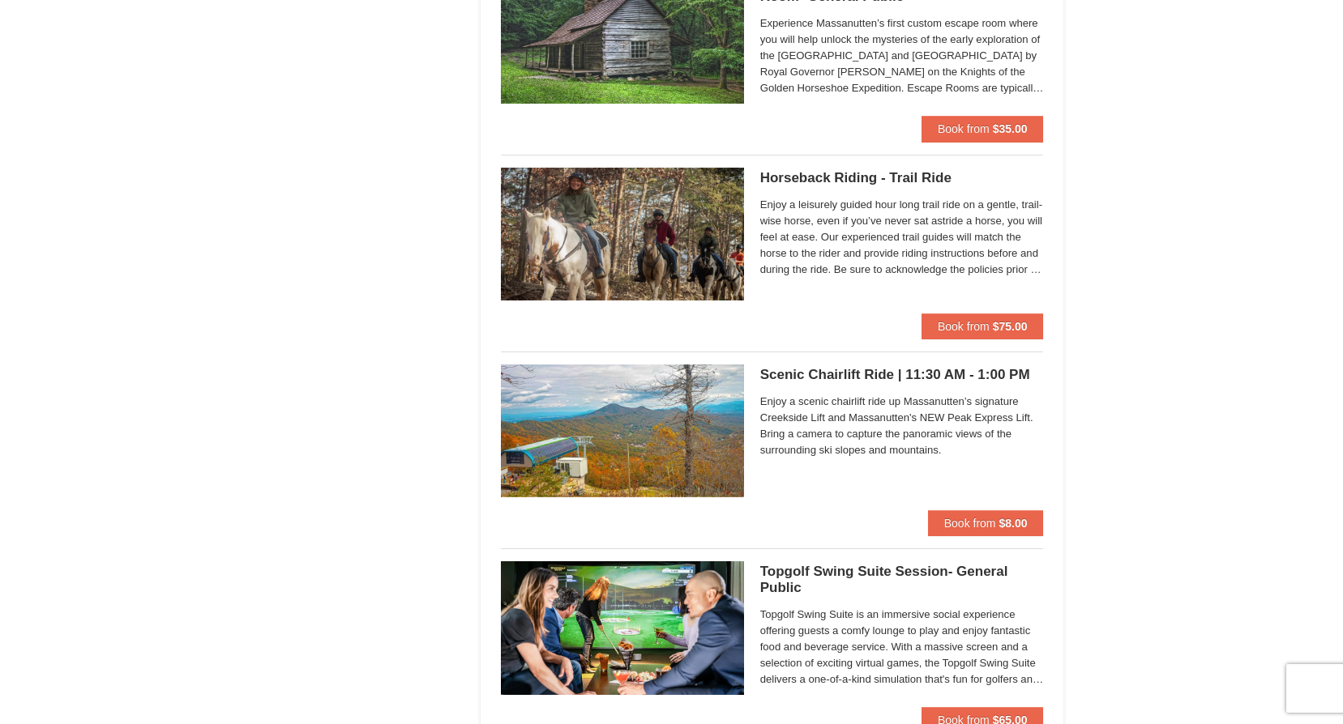
scroll to position [1944, 0]
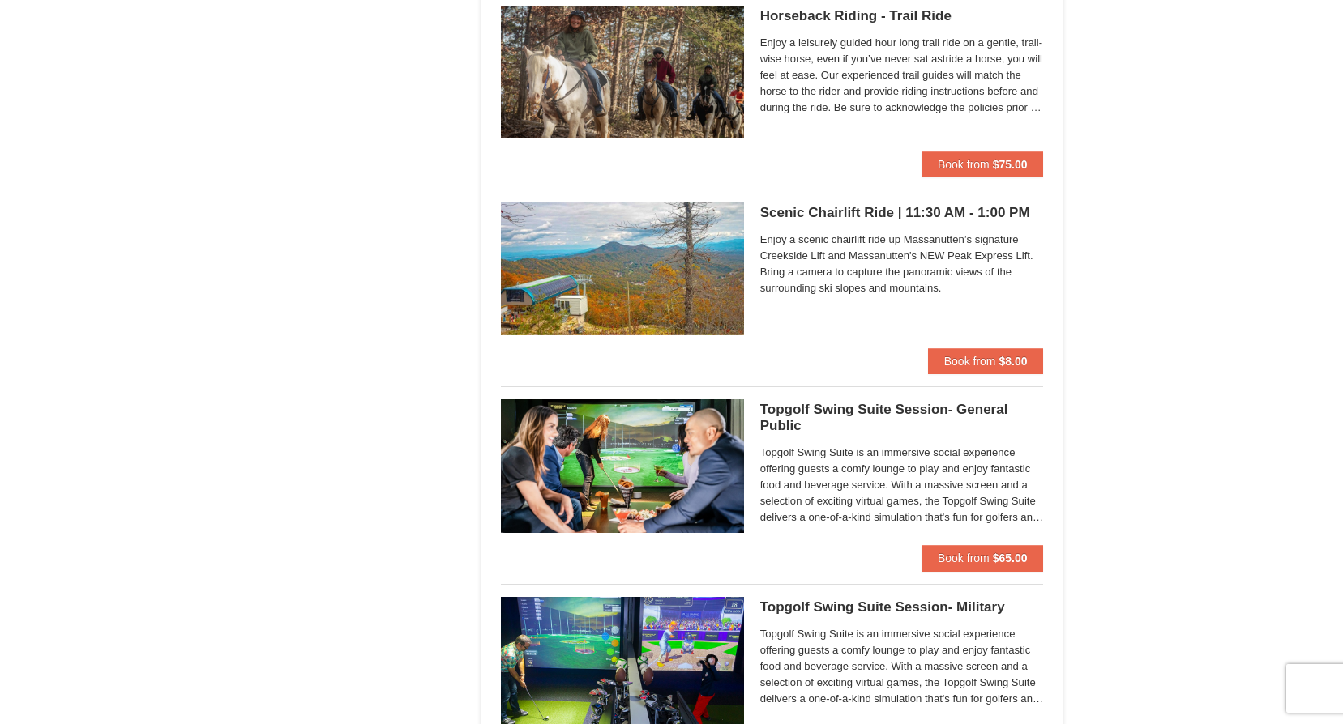
click at [904, 213] on h5 "Scenic Chairlift Ride | 11:30 AM - 1:00 PM Massanutten Scenic Chairlift Rides" at bounding box center [902, 213] width 284 height 16
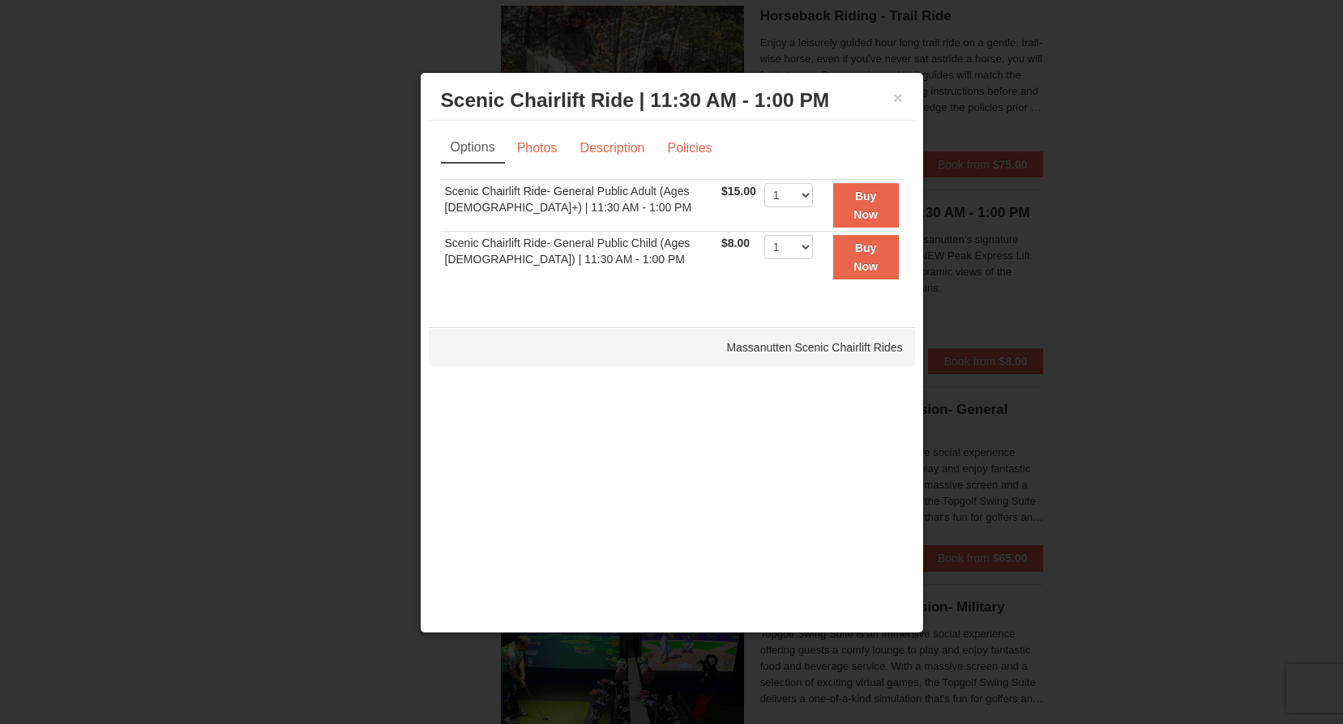
click at [1057, 205] on div at bounding box center [671, 362] width 1343 height 724
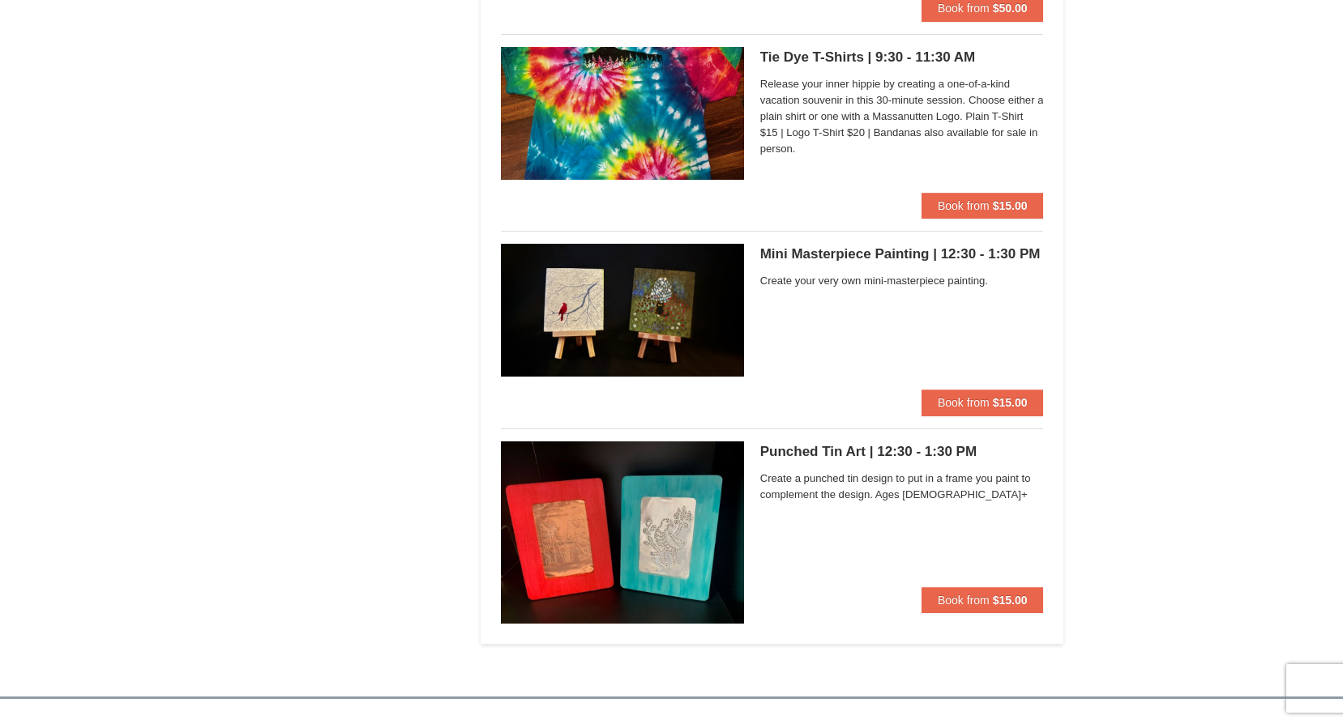
scroll to position [4780, 0]
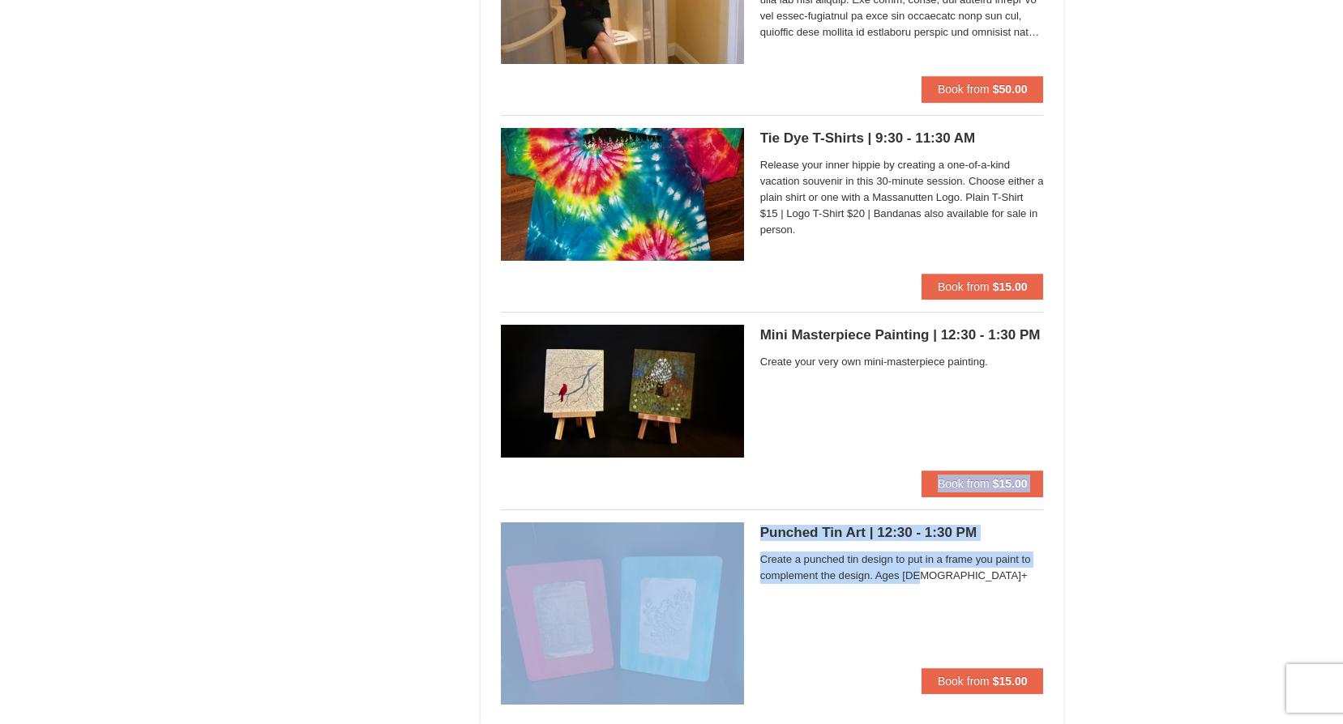
drag, startPoint x: 1341, startPoint y: 619, endPoint x: 1287, endPoint y: 354, distance: 270.4
drag, startPoint x: 1287, startPoint y: 354, endPoint x: 1251, endPoint y: 542, distance: 191.3
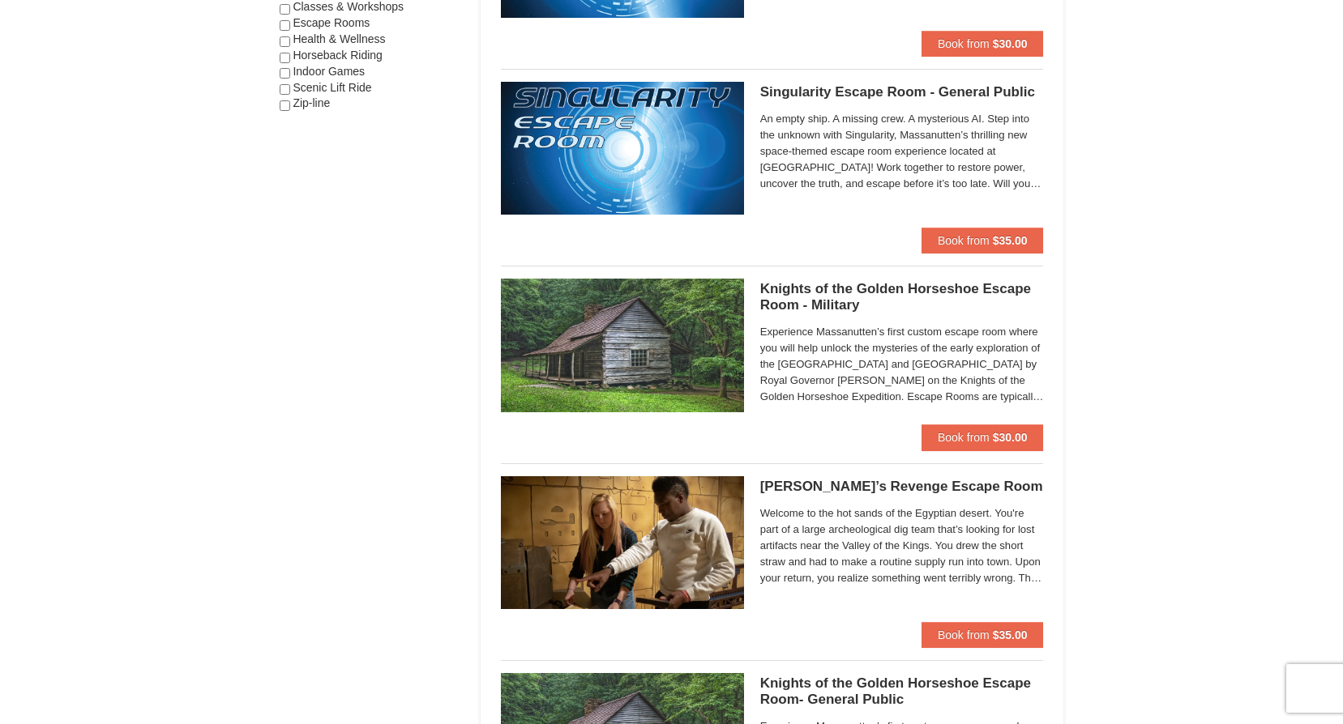
scroll to position [0, 0]
